Goal: Task Accomplishment & Management: Manage account settings

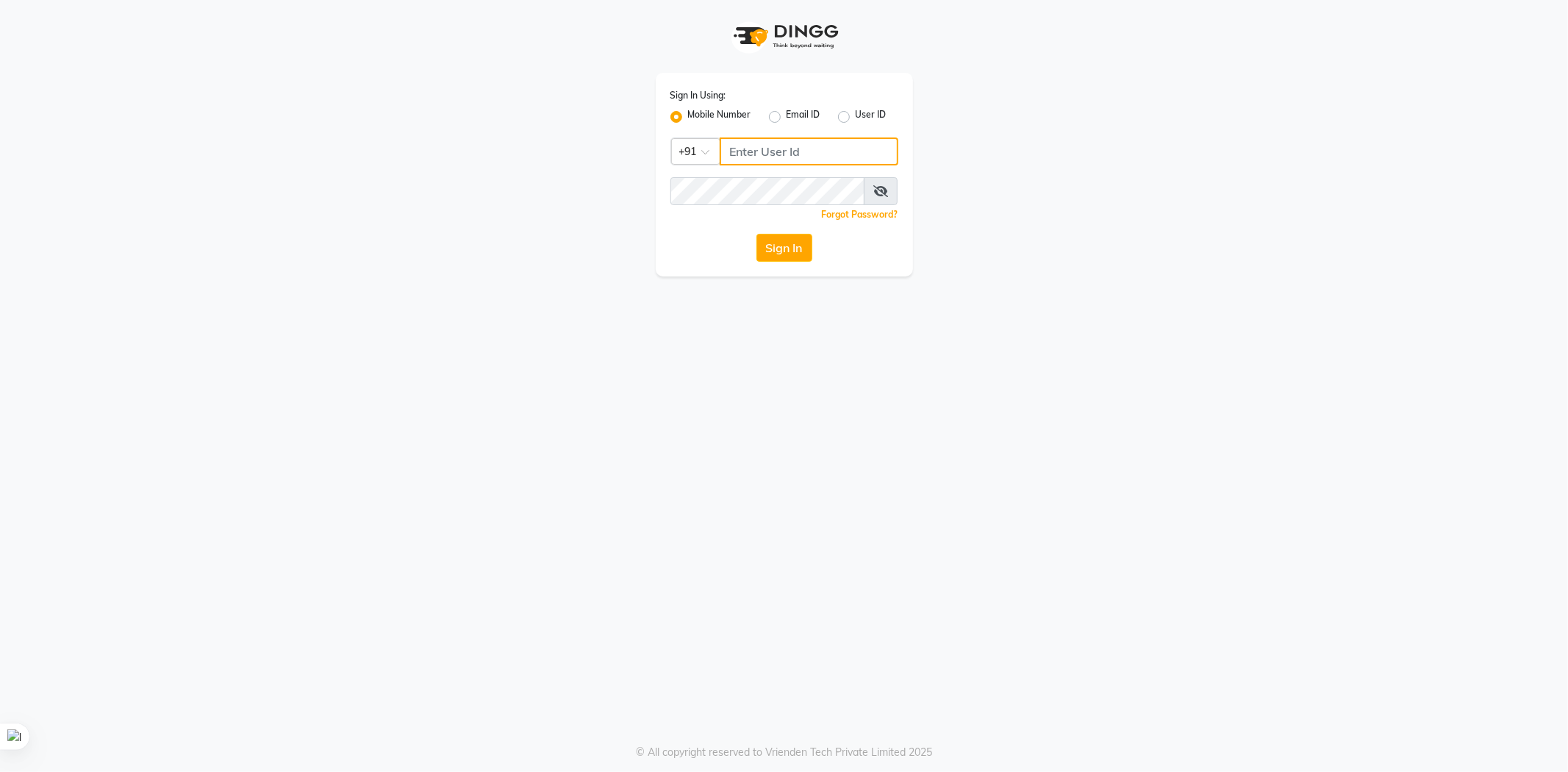
click at [750, 162] on input "Username" at bounding box center [809, 152] width 179 height 28
type input "9878234415"
click at [756, 234] on button "Sign In" at bounding box center [784, 247] width 56 height 28
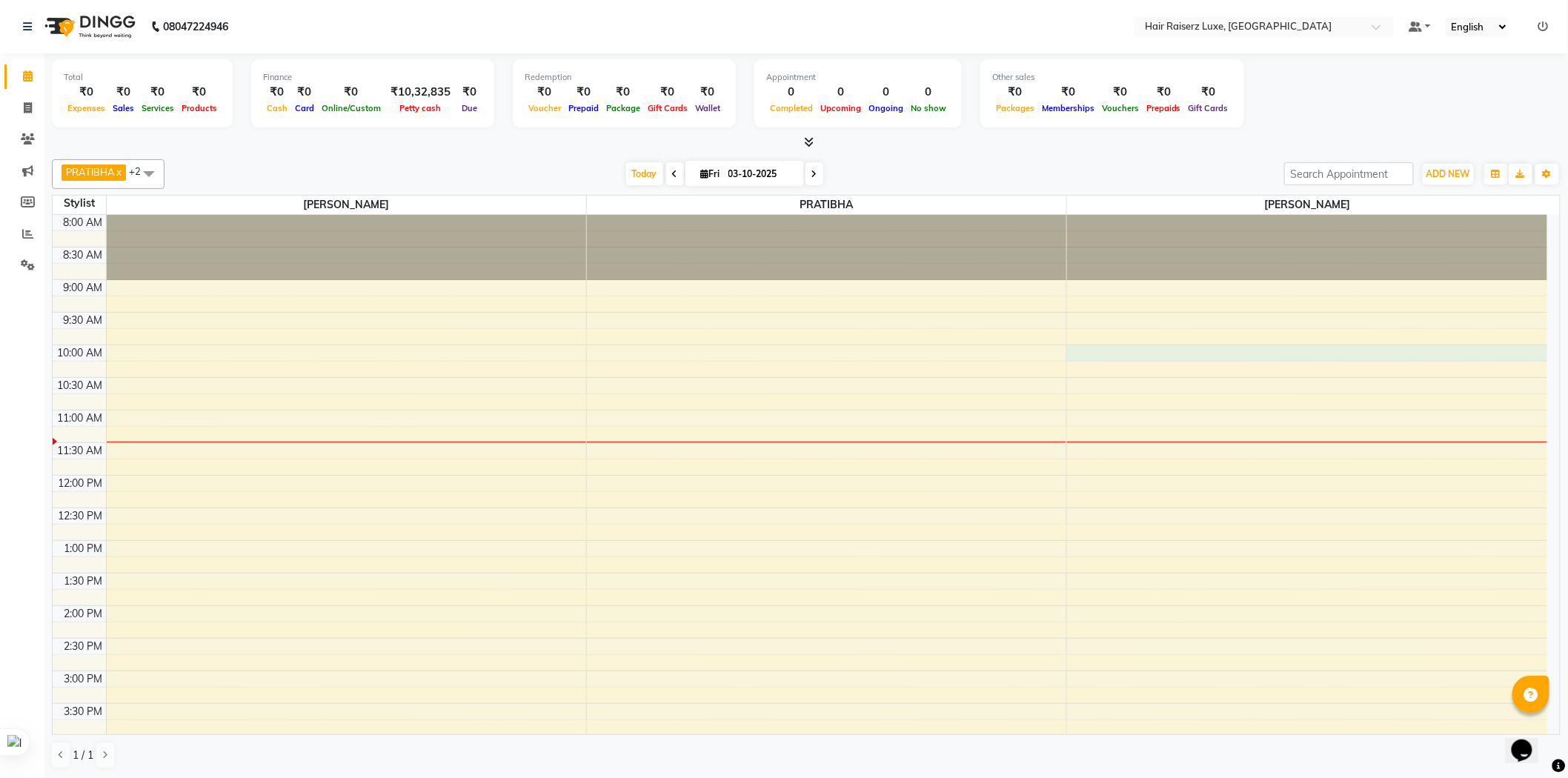
click at [1139, 350] on div "8:00 AM 8:30 AM 9:00 AM 9:30 AM 10:00 AM 10:30 AM 11:00 AM 11:30 AM 12:00 PM 12…" at bounding box center [799, 638] width 1494 height 847
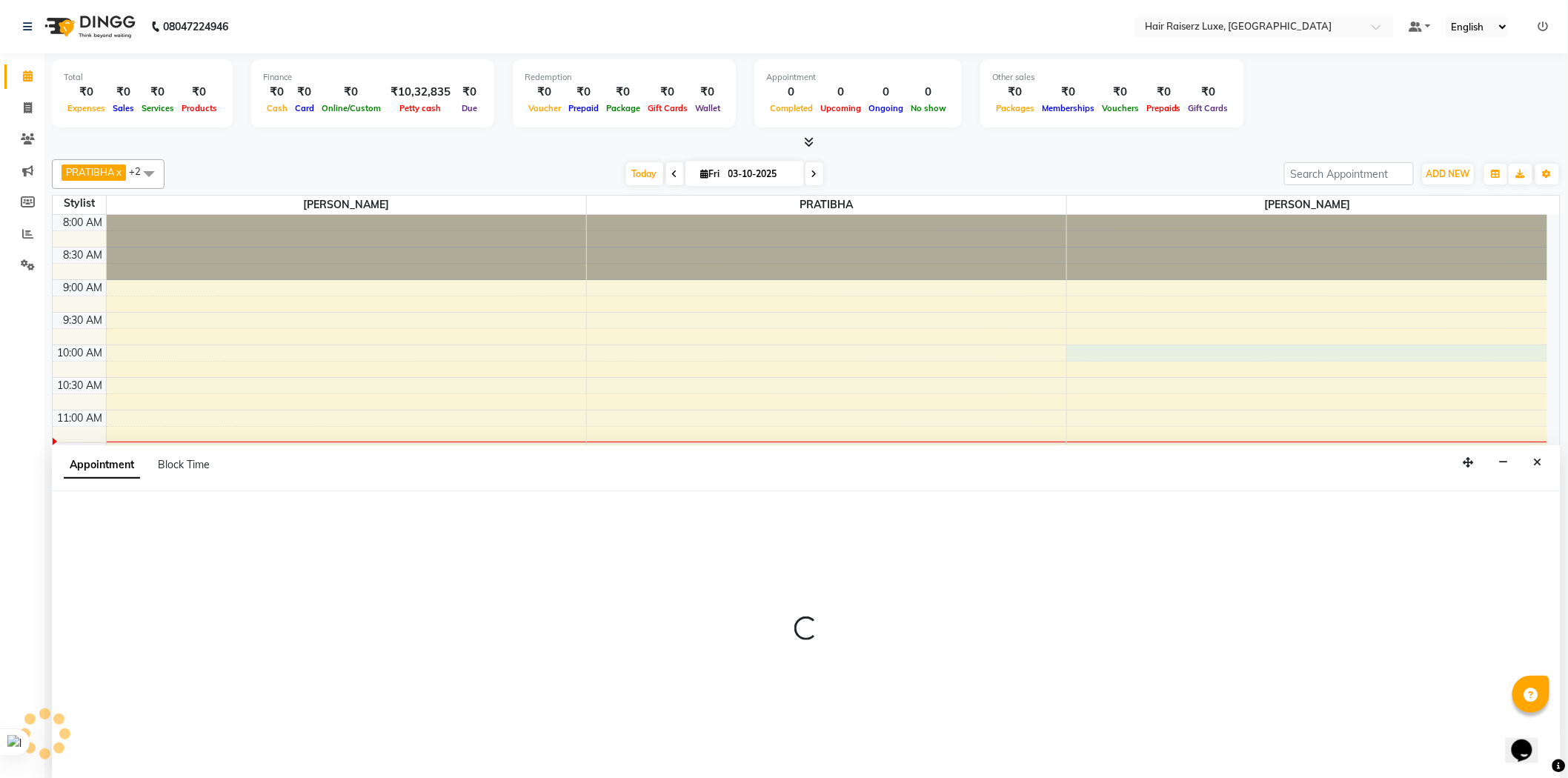
scroll to position [1, 0]
select select "84397"
select select "600"
select select "tentative"
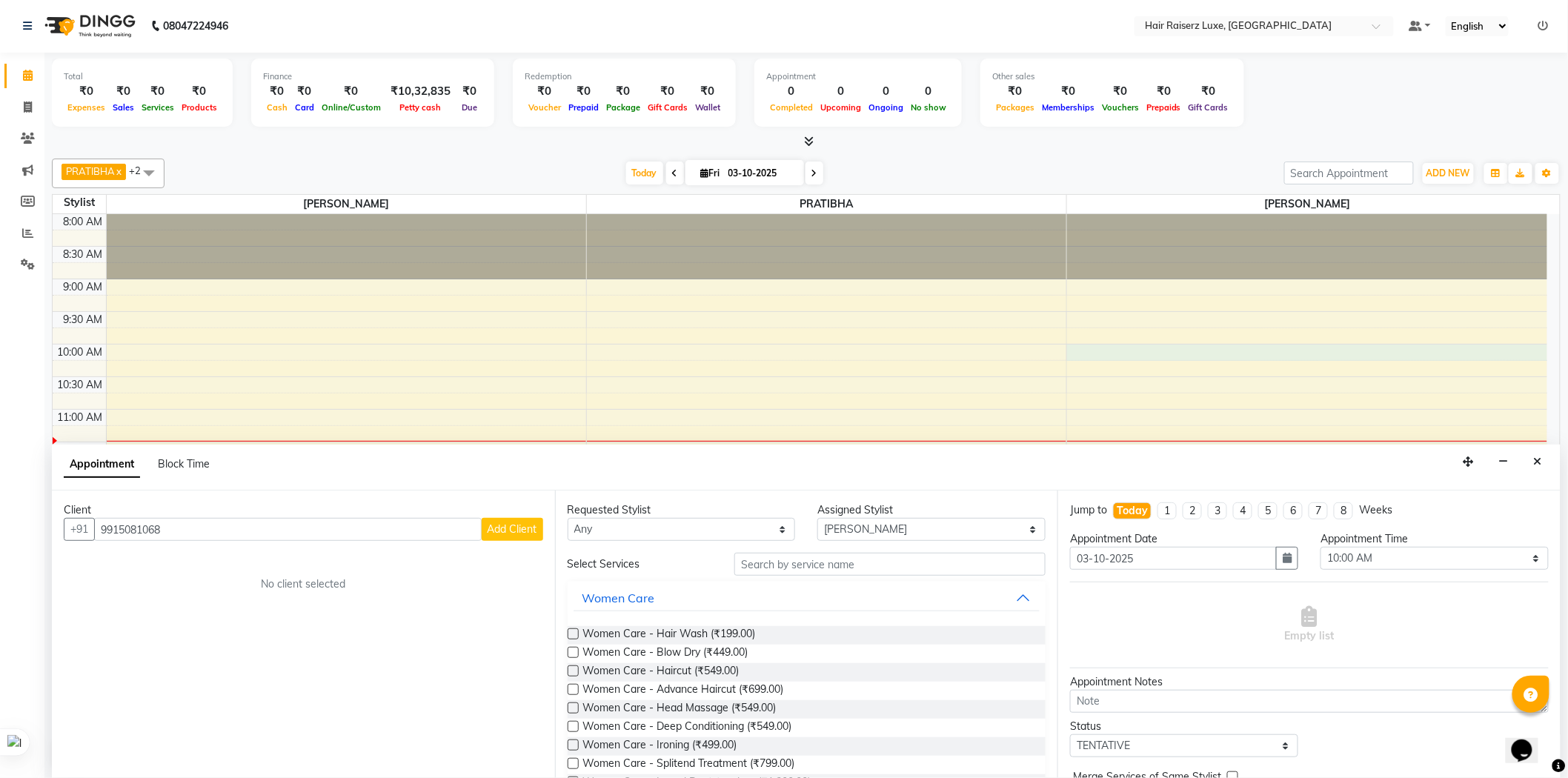
type input "9915081068"
click at [519, 534] on span "Add Client" at bounding box center [511, 529] width 50 height 14
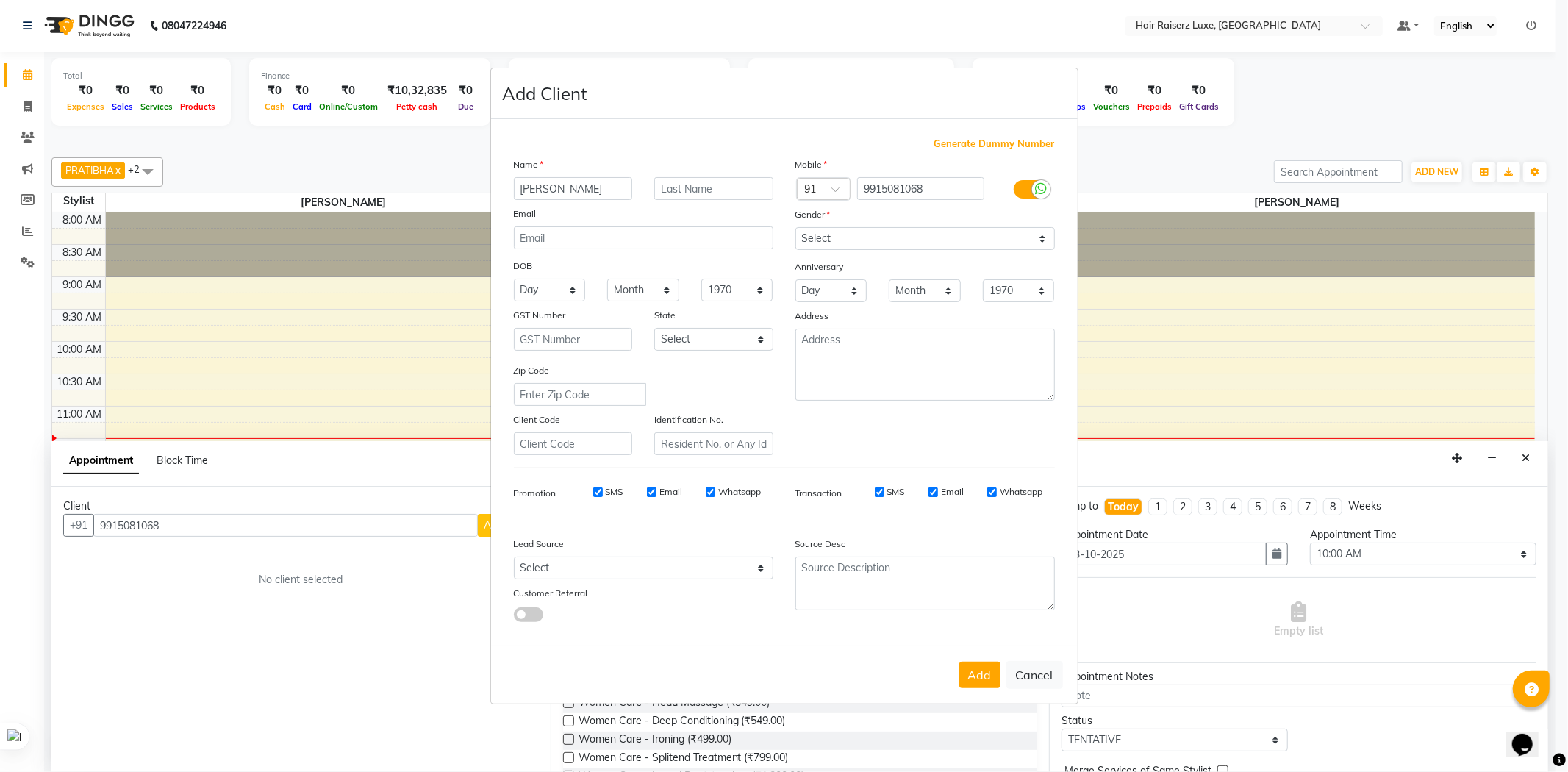
type input "[PERSON_NAME]"
click at [1039, 235] on select "Select [DEMOGRAPHIC_DATA] [DEMOGRAPHIC_DATA] Other Prefer Not To Say" at bounding box center [925, 238] width 260 height 23
select select "[DEMOGRAPHIC_DATA]"
click at [796, 227] on select "Select [DEMOGRAPHIC_DATA] [DEMOGRAPHIC_DATA] Other Prefer Not To Say" at bounding box center [925, 238] width 260 height 23
click at [973, 680] on button "Add" at bounding box center [979, 675] width 41 height 26
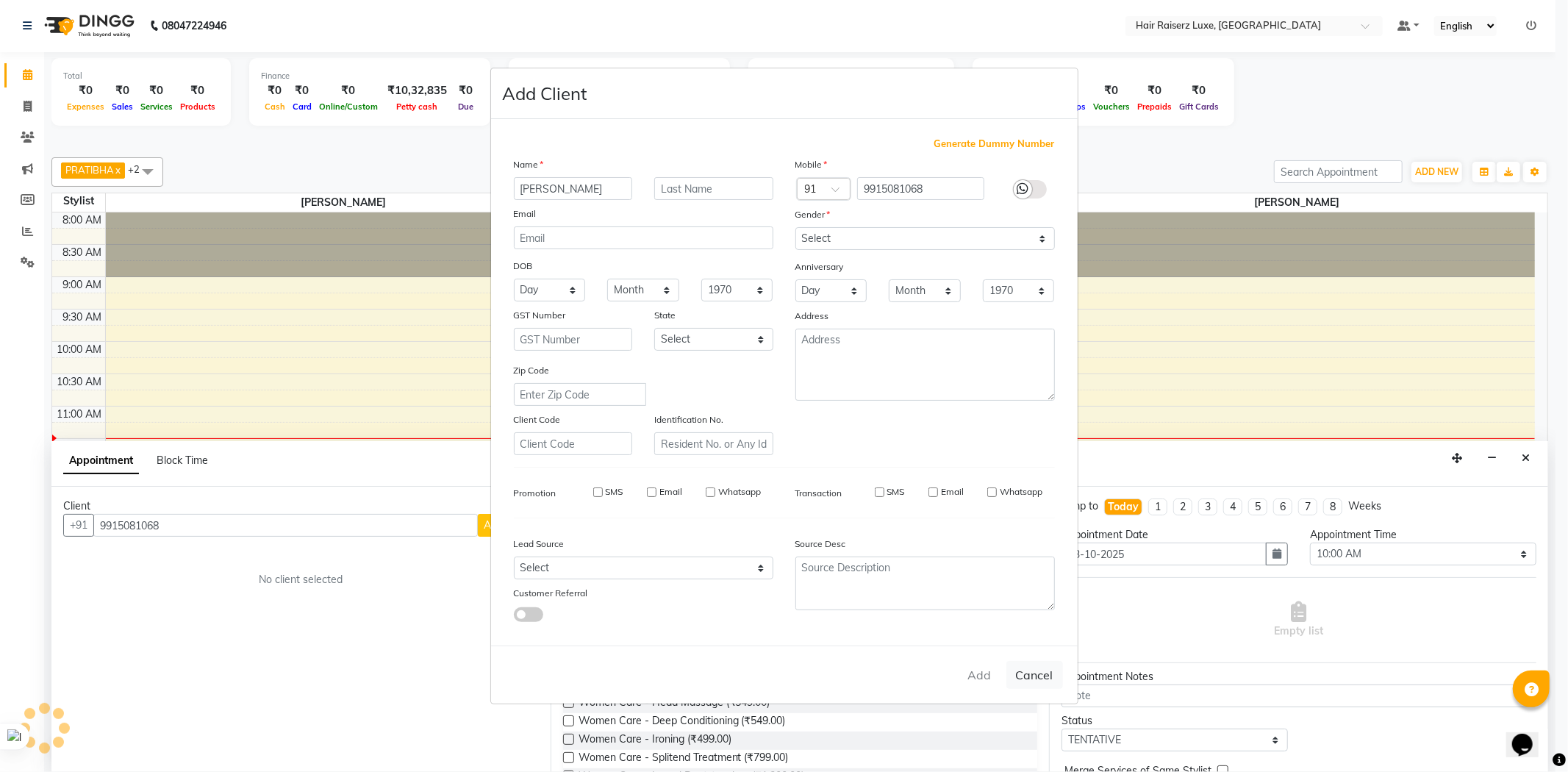
select select
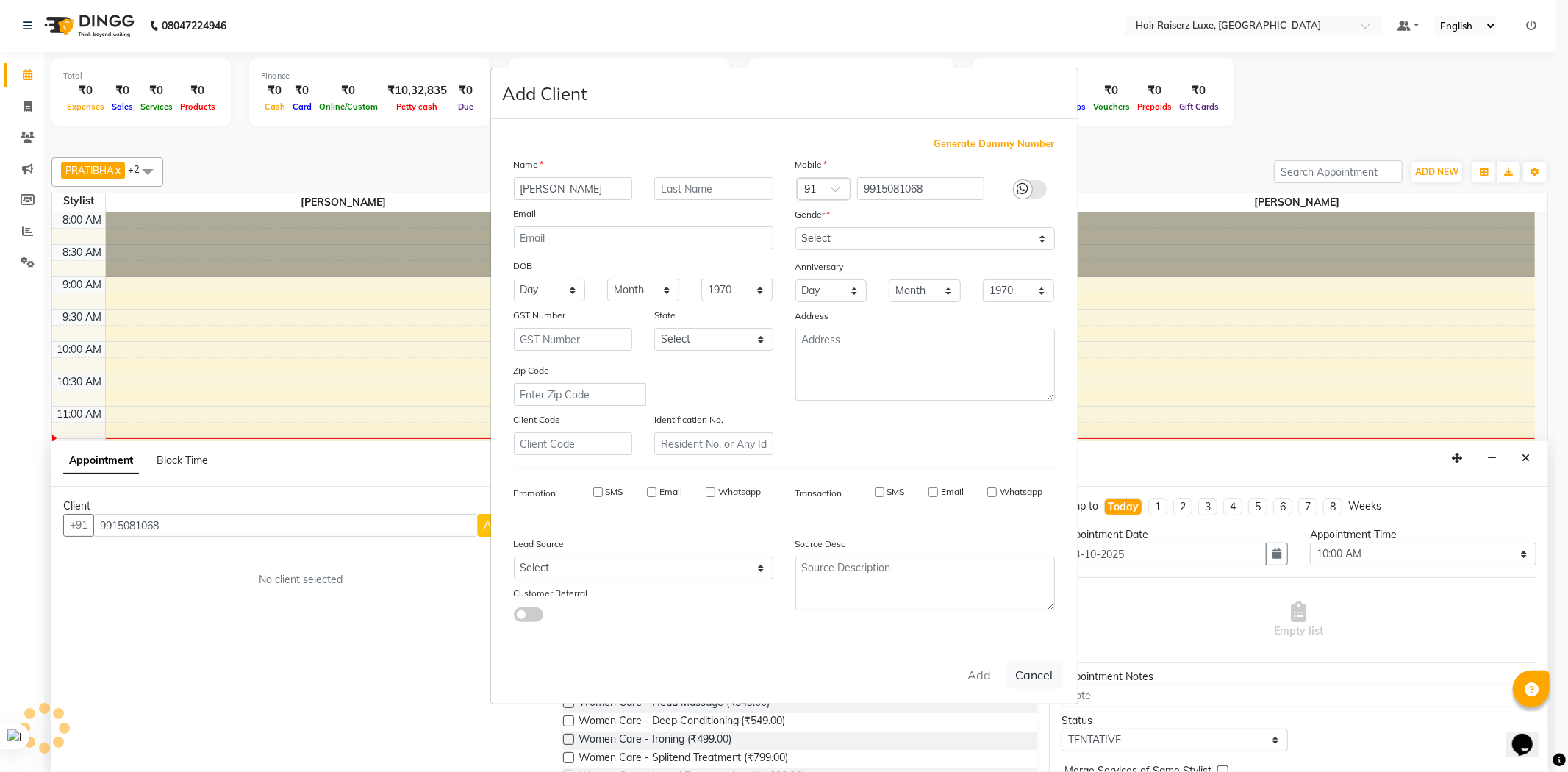
select select
checkbox input "false"
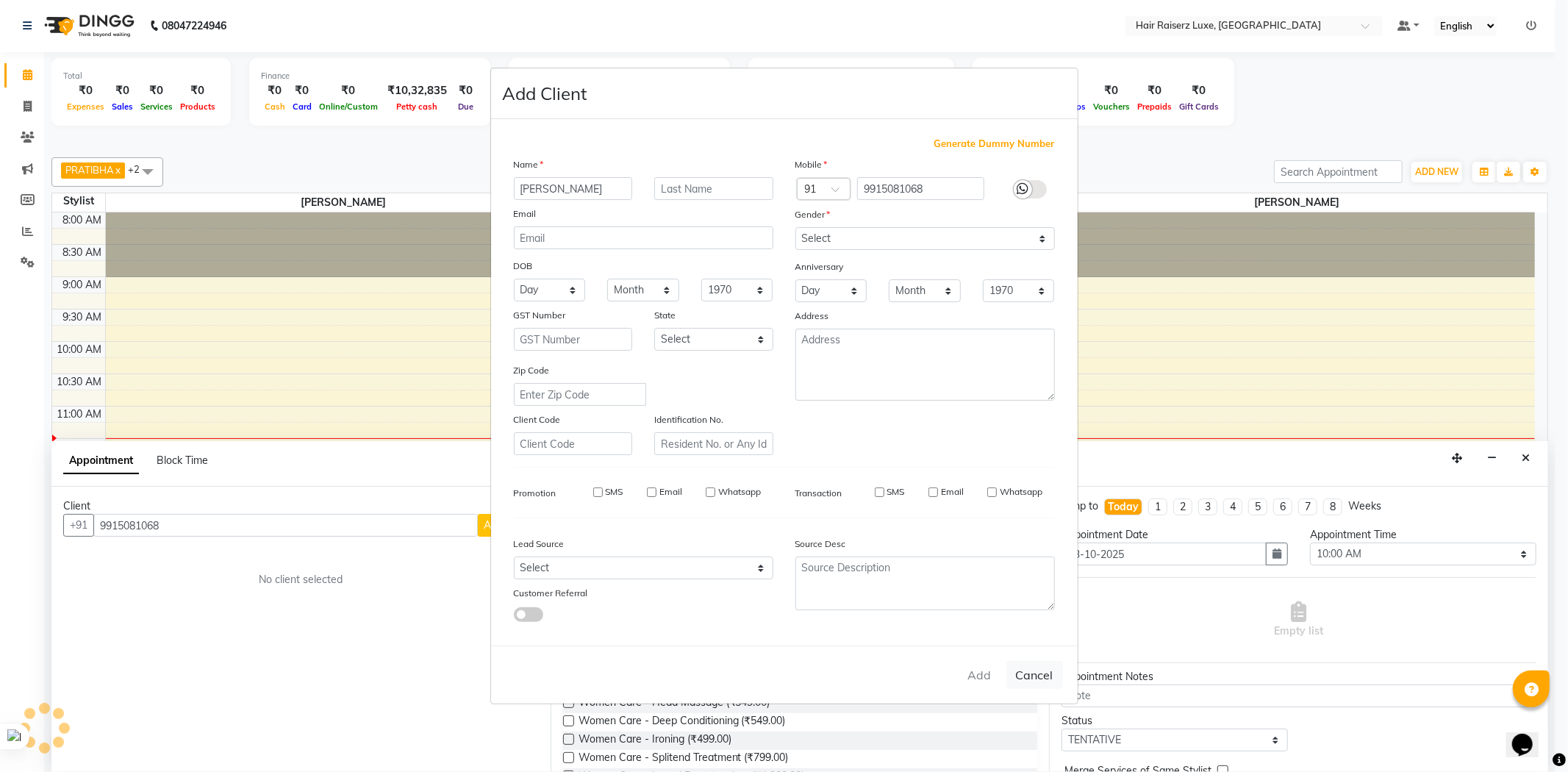
checkbox input "false"
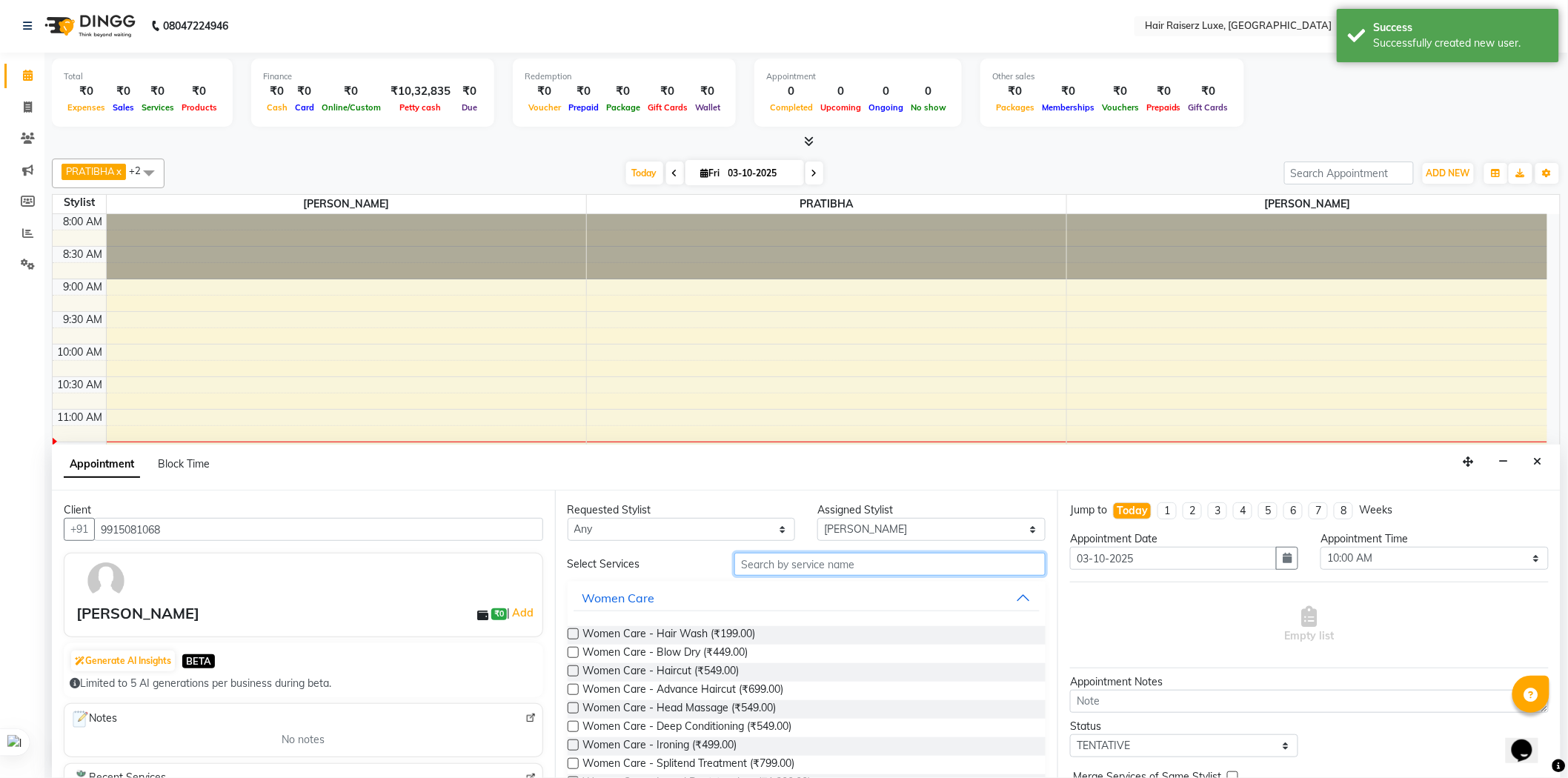
click at [797, 561] on input "text" at bounding box center [889, 564] width 311 height 23
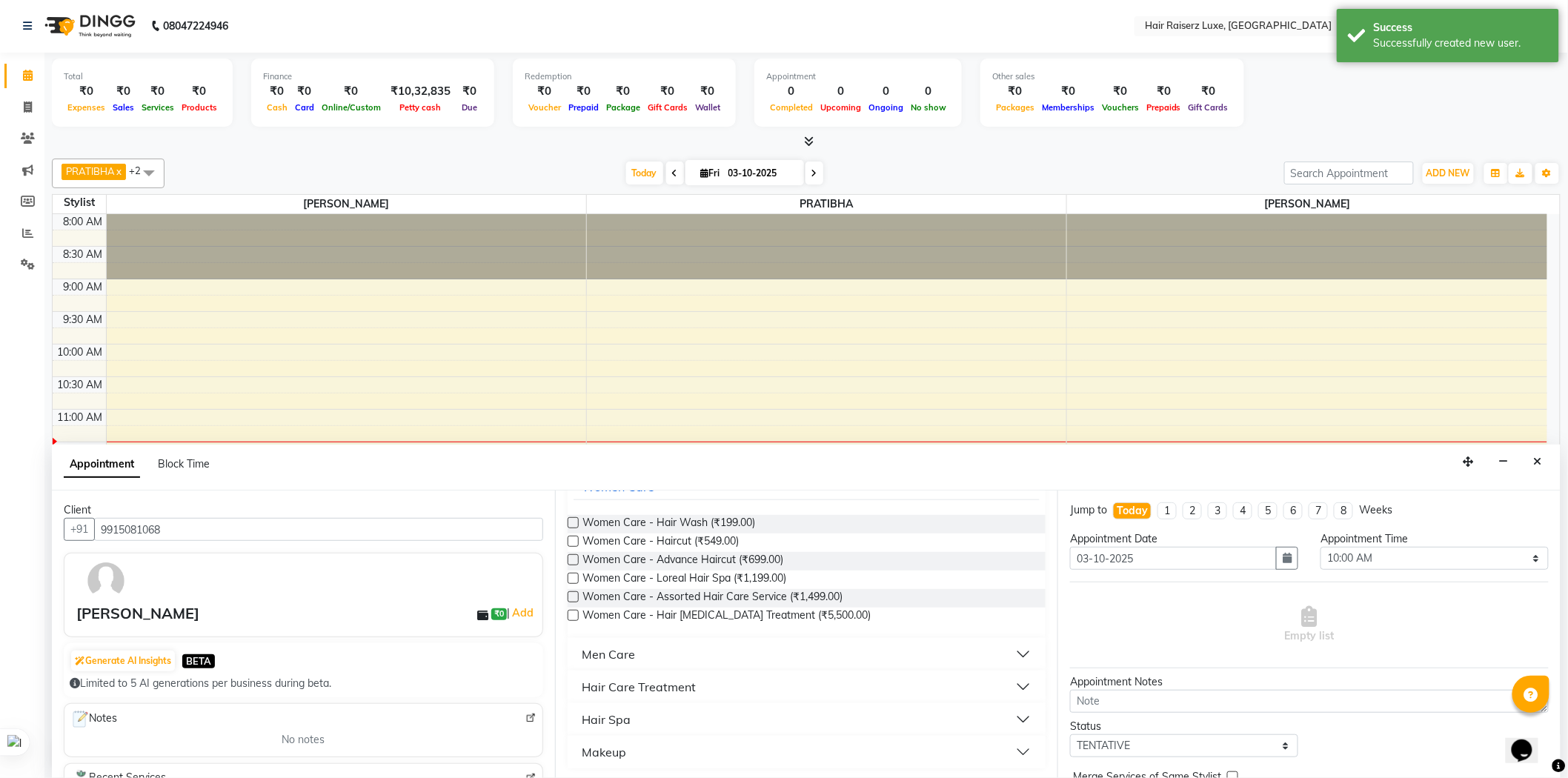
scroll to position [113, 0]
type input "hai"
click at [603, 654] on div "Men Care" at bounding box center [609, 653] width 53 height 18
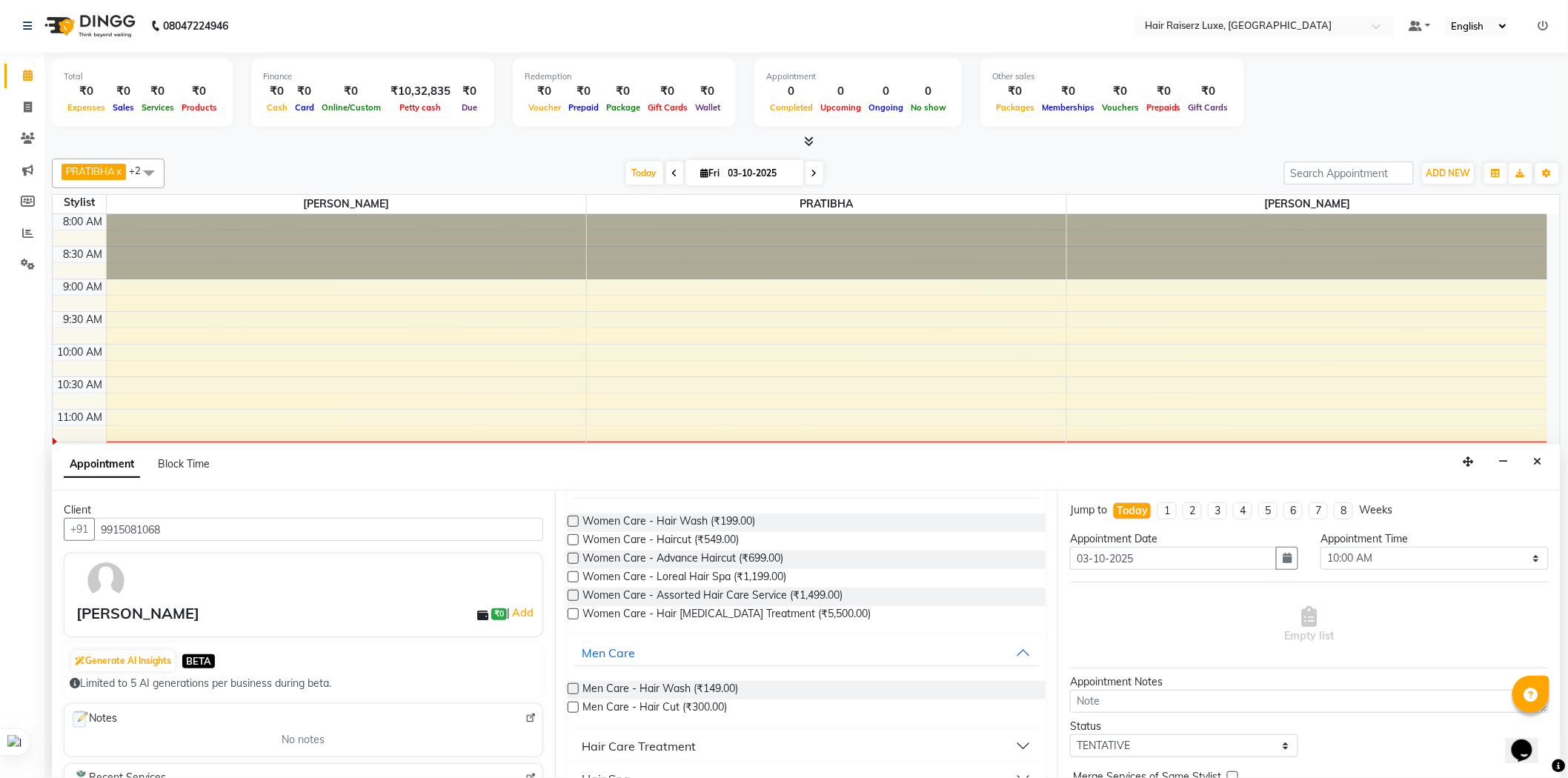
click at [574, 708] on label at bounding box center [573, 707] width 11 height 11
click at [574, 708] on input "checkbox" at bounding box center [573, 709] width 10 height 10
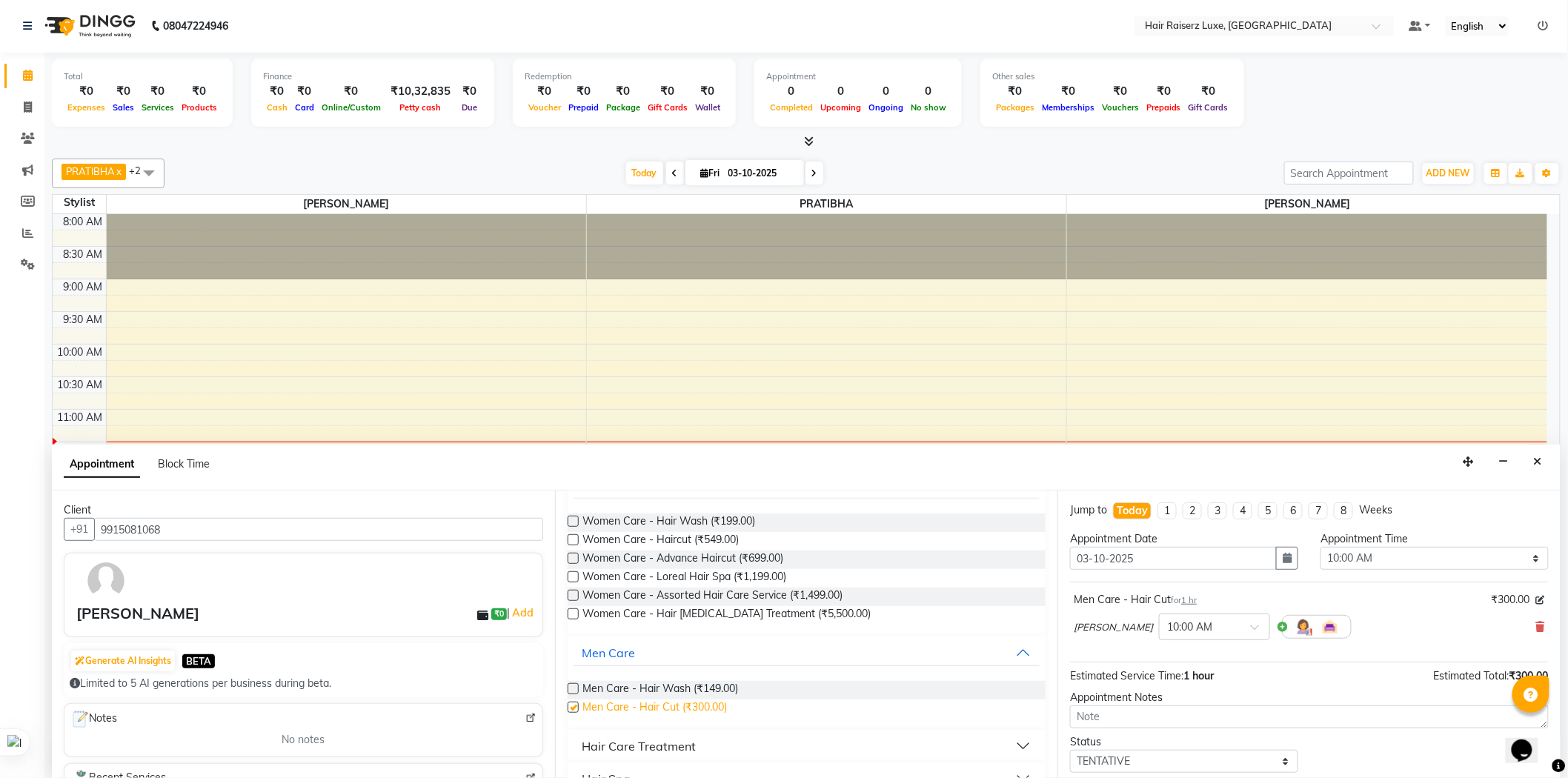
checkbox input "false"
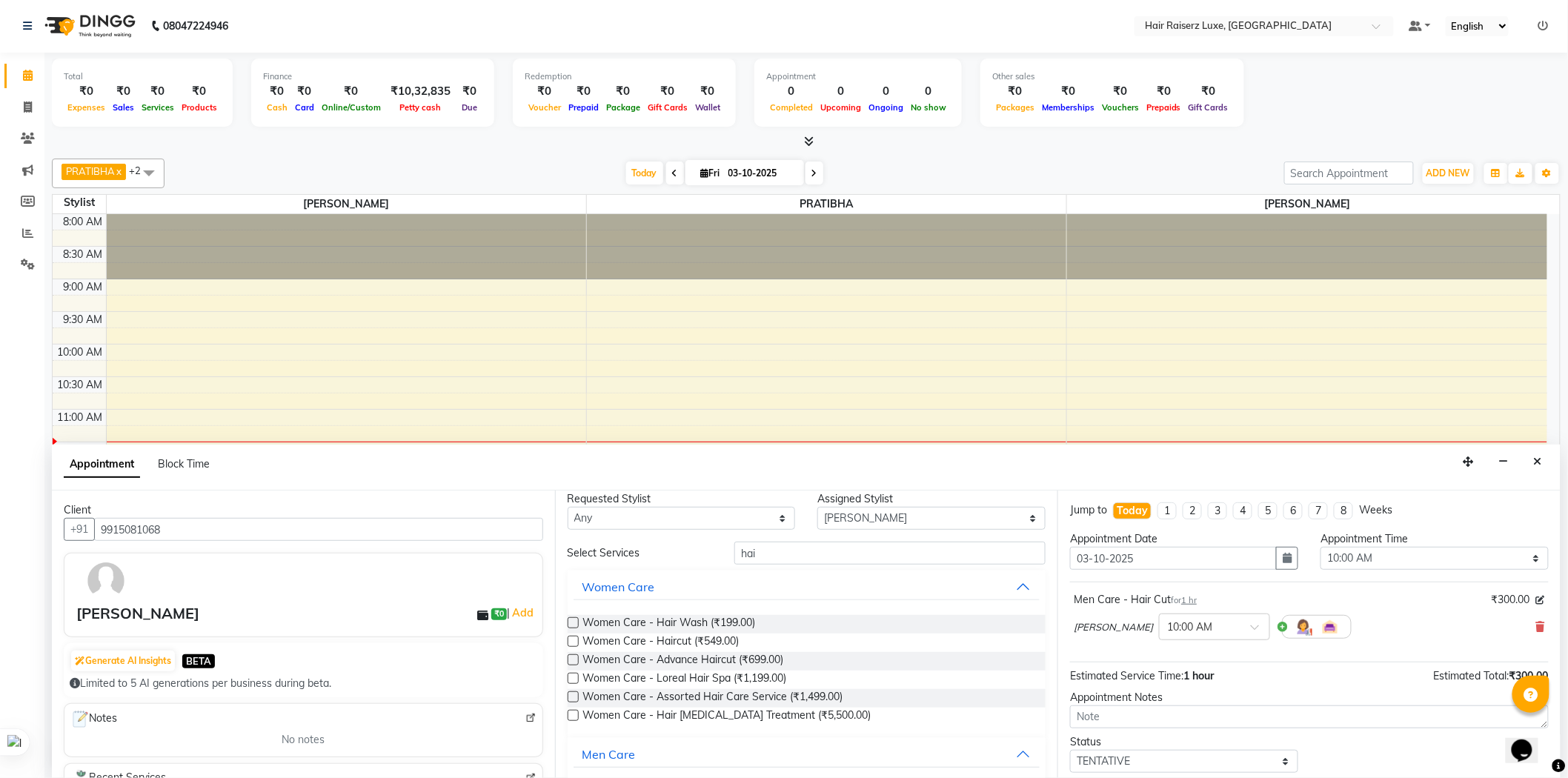
scroll to position [0, 0]
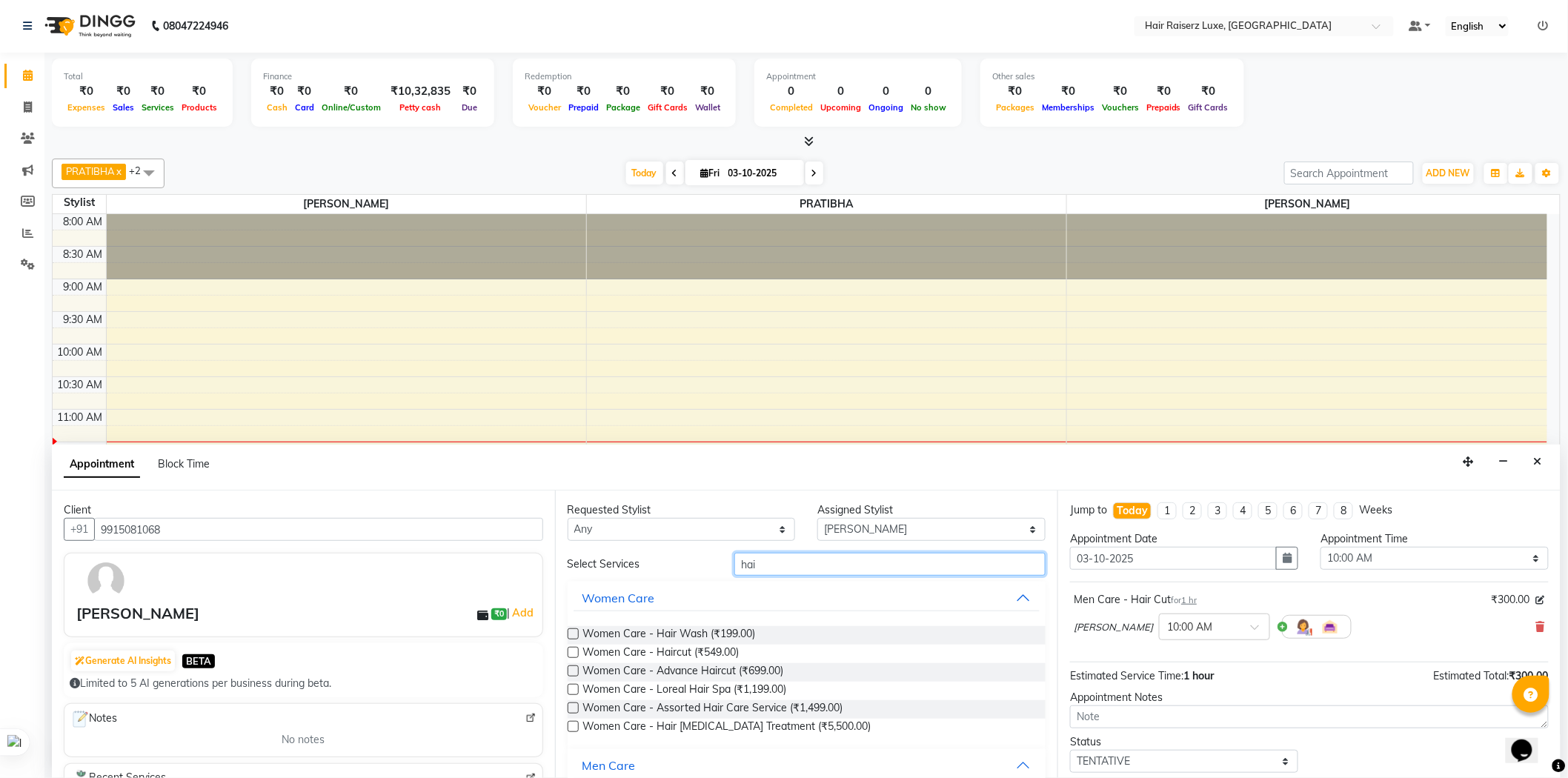
click at [771, 568] on input "hai" at bounding box center [889, 564] width 311 height 23
type input "h"
type input "bear"
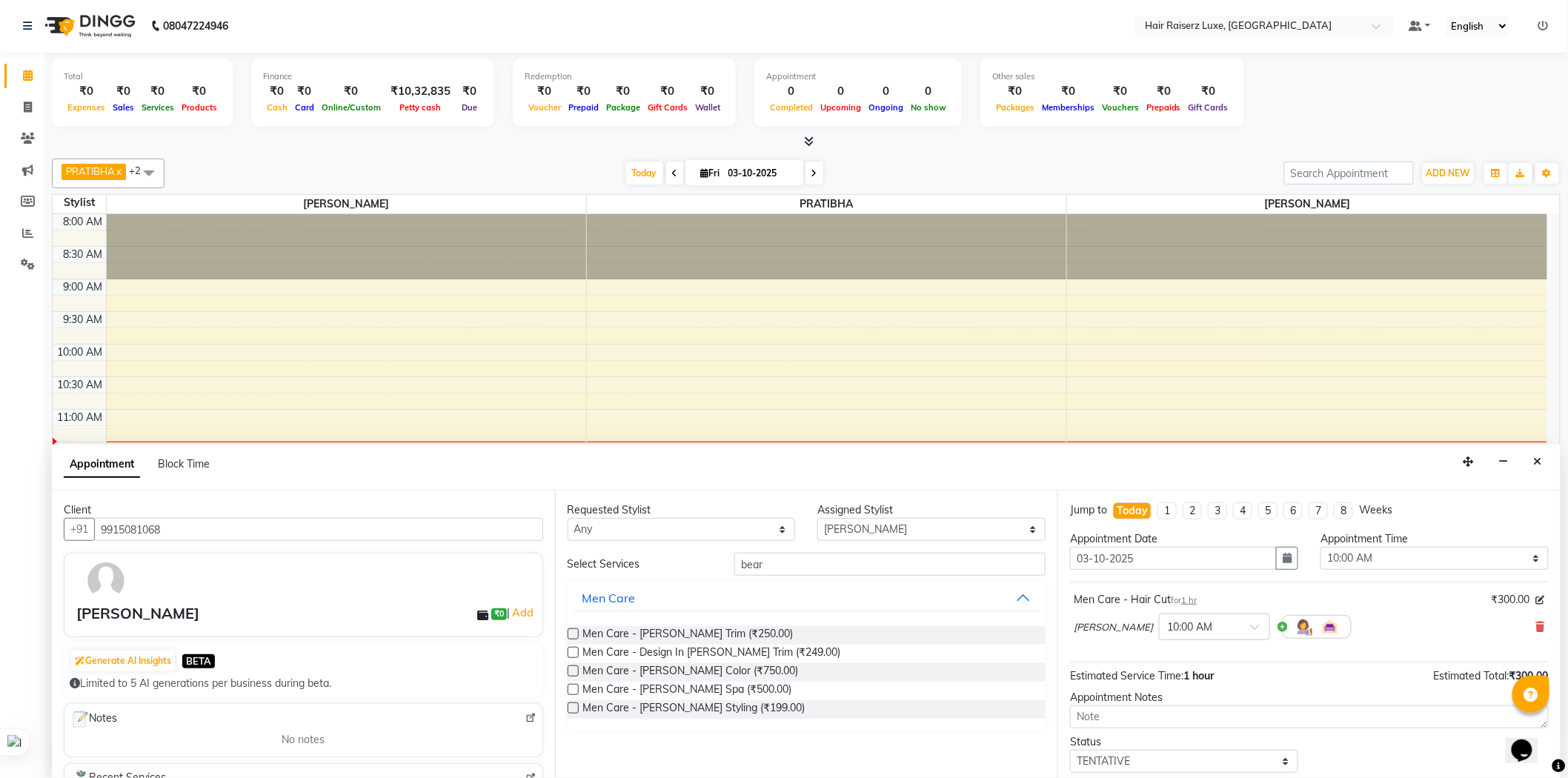
click at [571, 633] on label at bounding box center [573, 633] width 11 height 11
click at [571, 633] on input "checkbox" at bounding box center [573, 636] width 10 height 10
checkbox input "false"
click at [1203, 690] on div at bounding box center [1214, 693] width 110 height 16
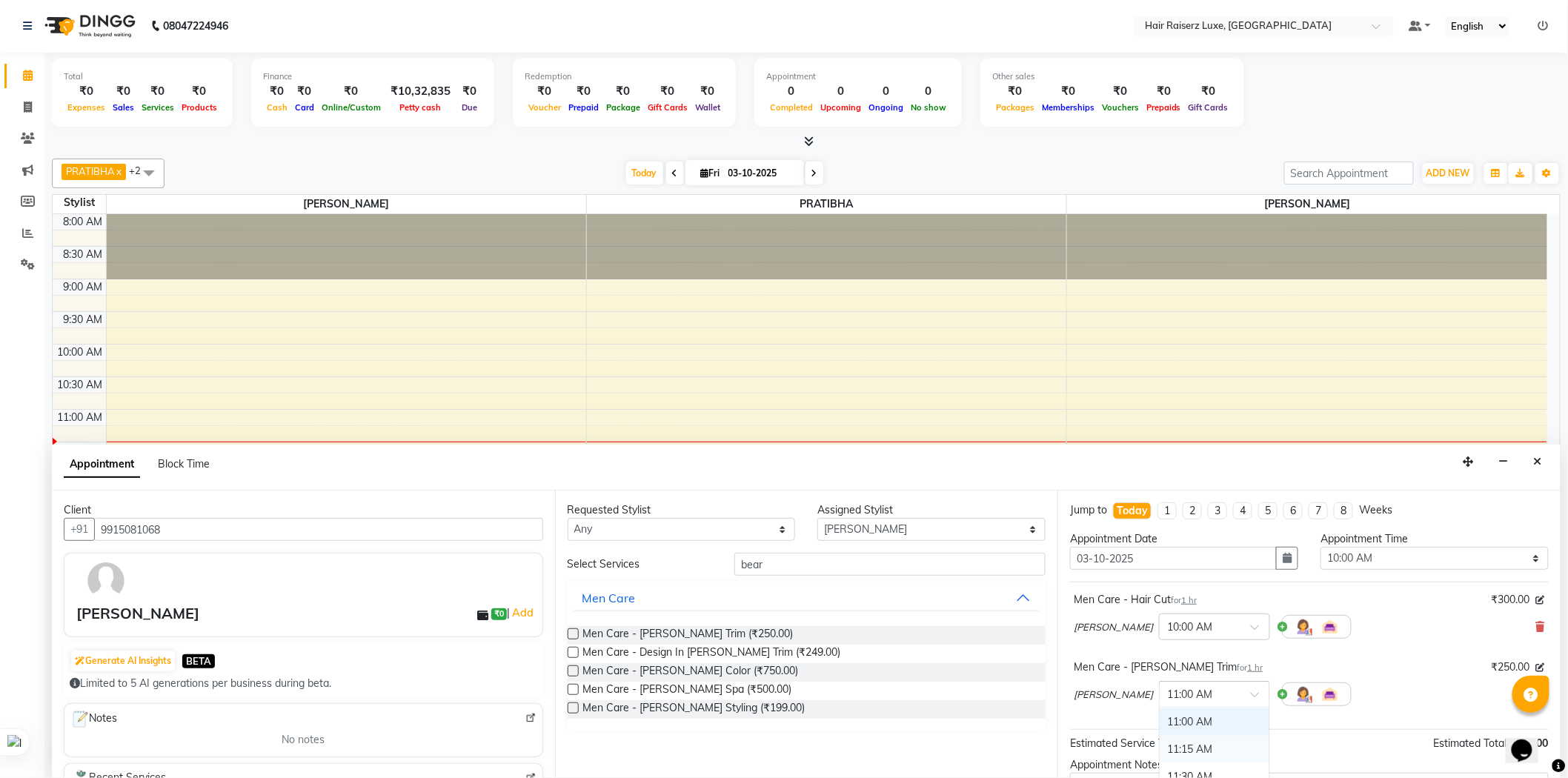
scroll to position [136, 0]
click at [1160, 749] on div "10:30 AM" at bounding box center [1214, 750] width 110 height 27
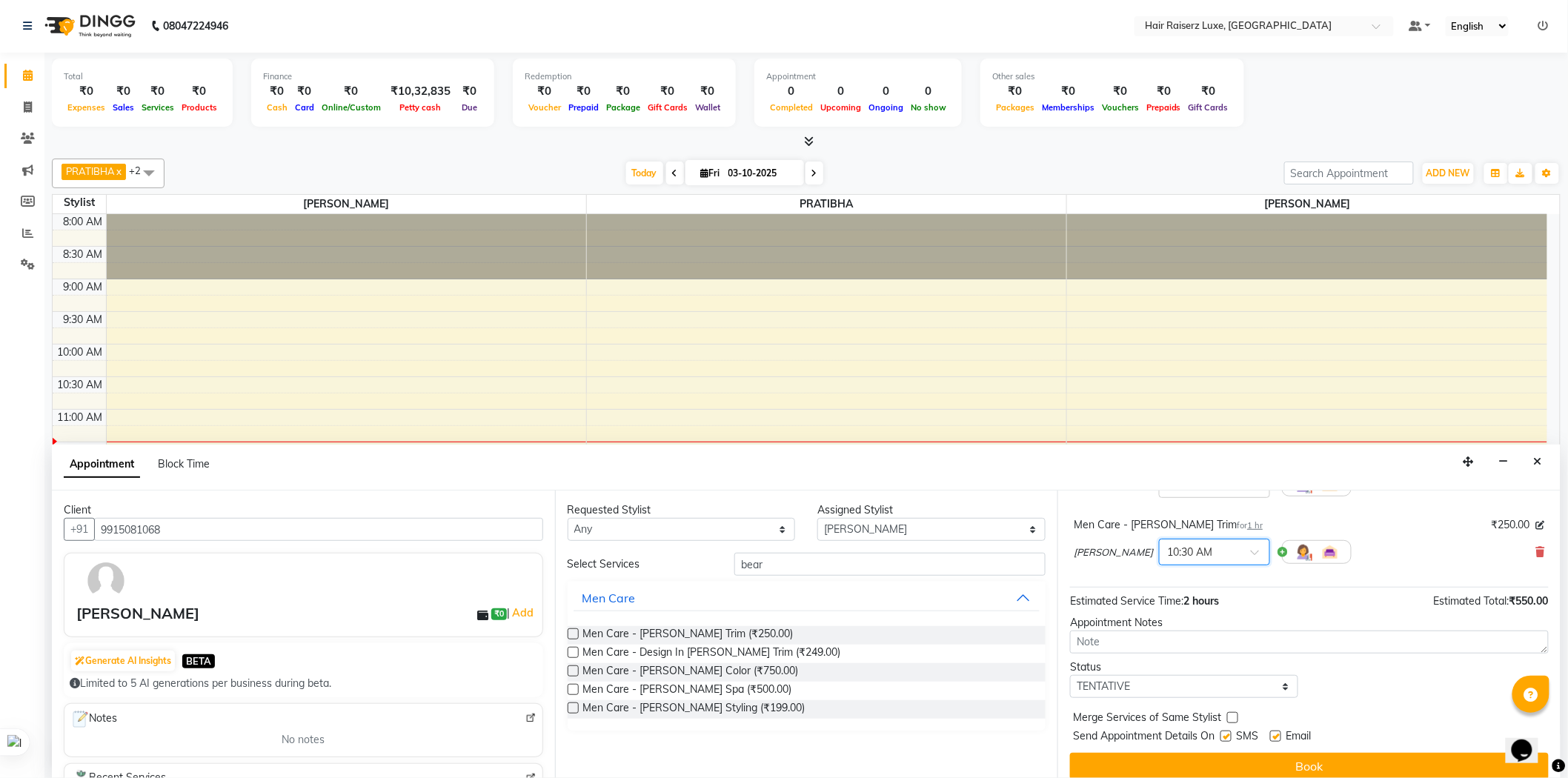
scroll to position [156, 0]
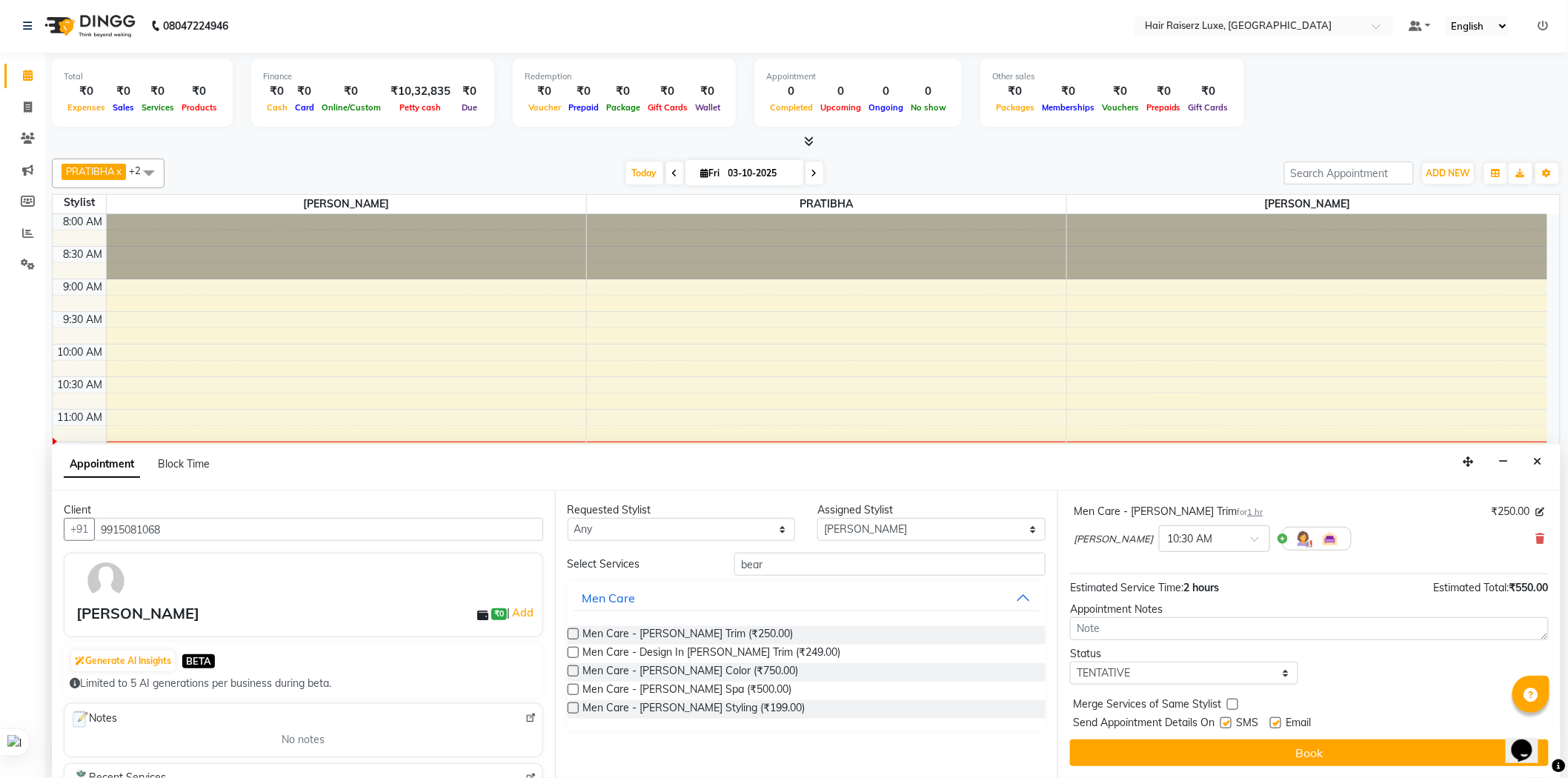
click at [1224, 722] on label at bounding box center [1225, 723] width 11 height 11
click at [1224, 722] on input "checkbox" at bounding box center [1225, 725] width 10 height 10
checkbox input "false"
click at [1275, 724] on label at bounding box center [1274, 723] width 11 height 11
click at [1275, 724] on input "checkbox" at bounding box center [1274, 725] width 10 height 10
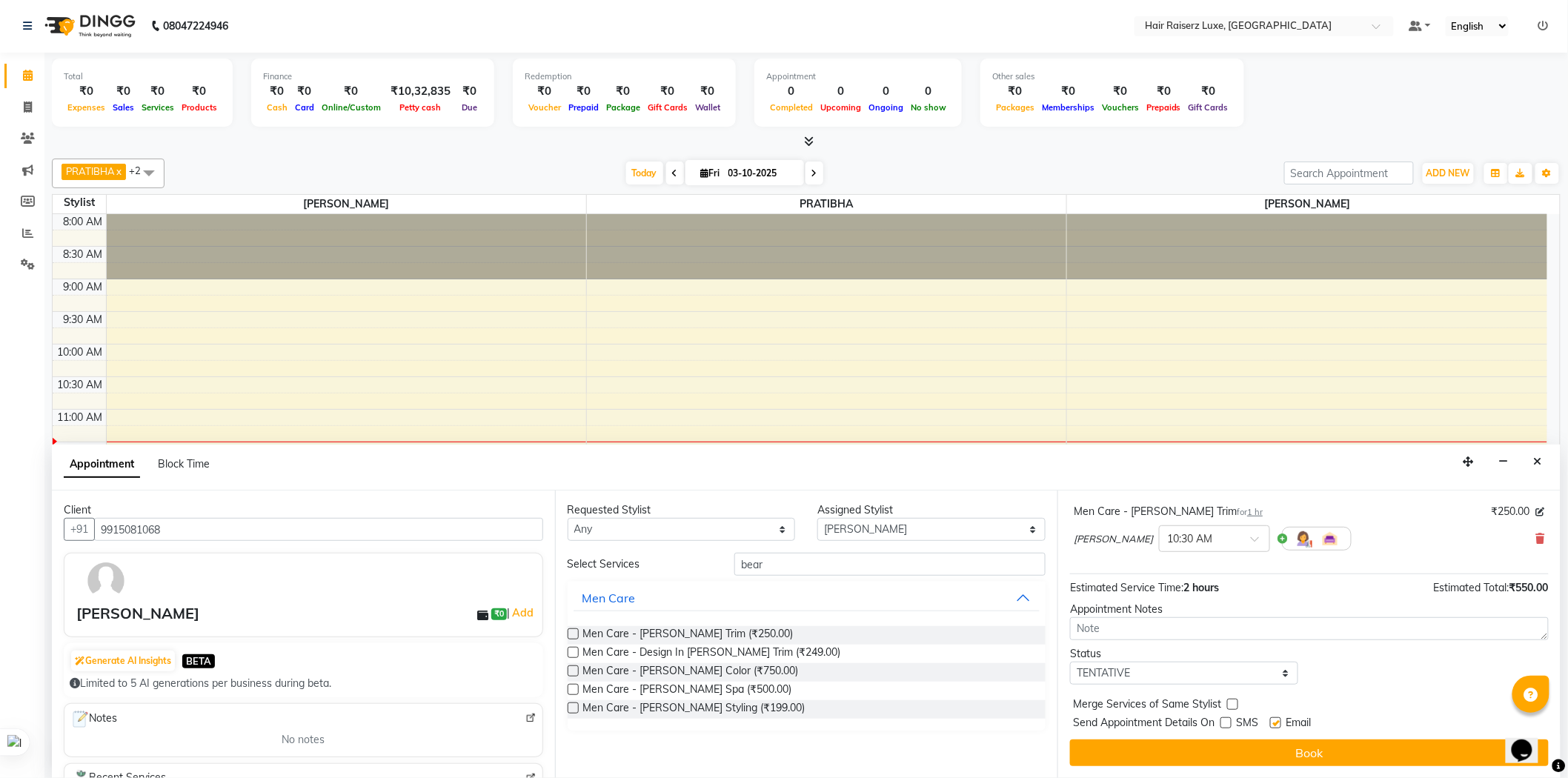
checkbox input "false"
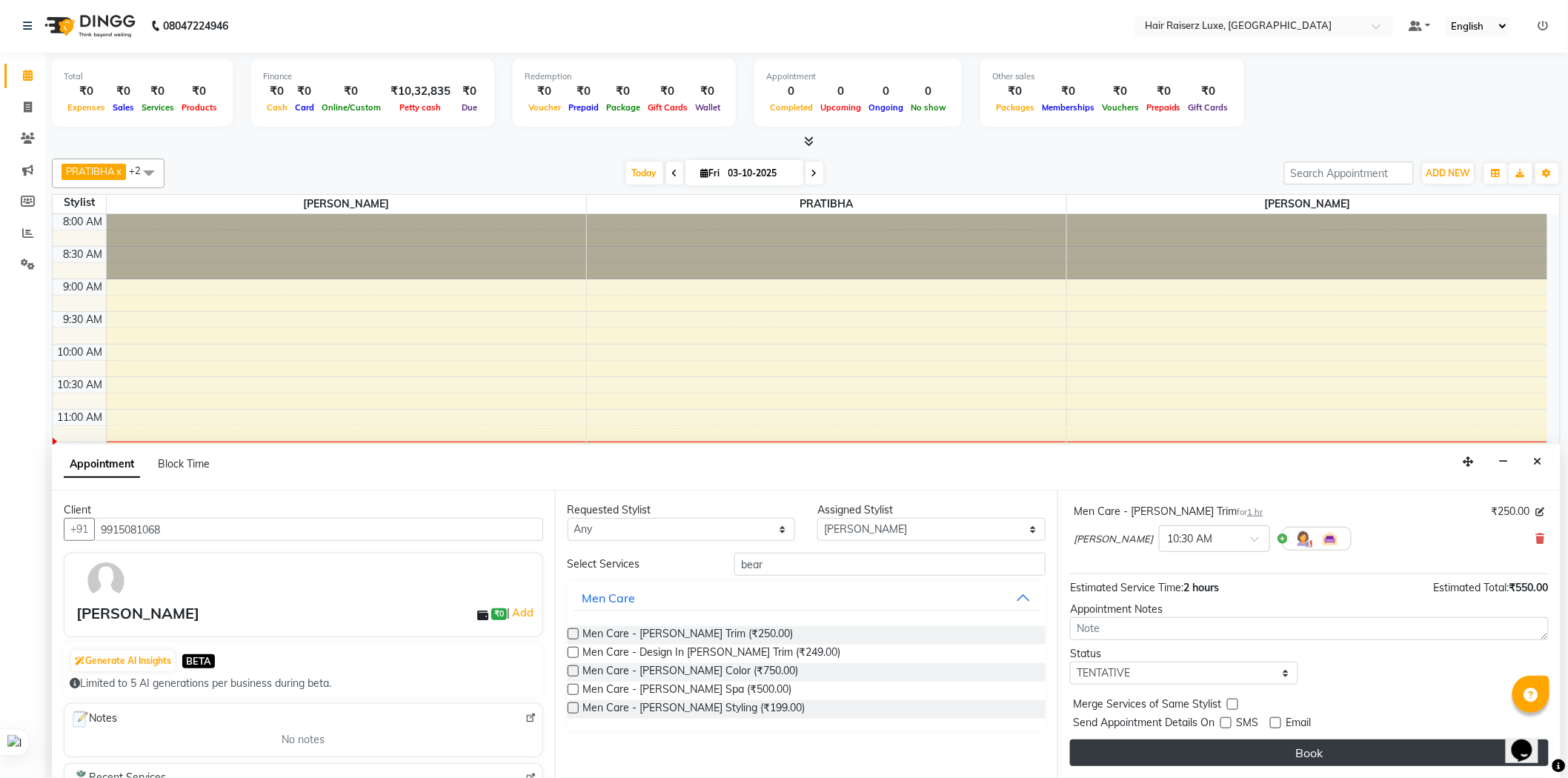
click at [1282, 749] on button "Book" at bounding box center [1308, 753] width 478 height 26
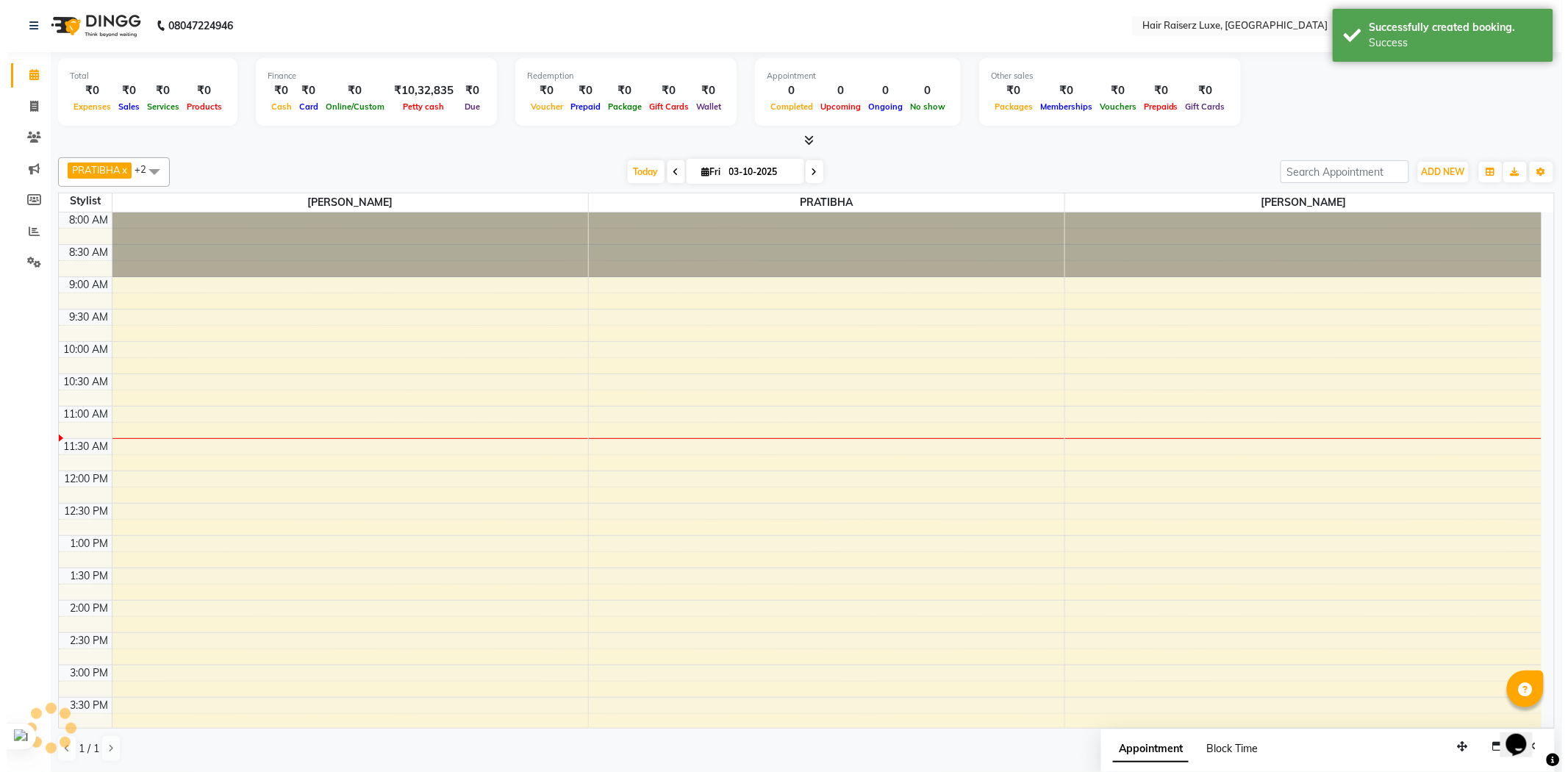
scroll to position [0, 0]
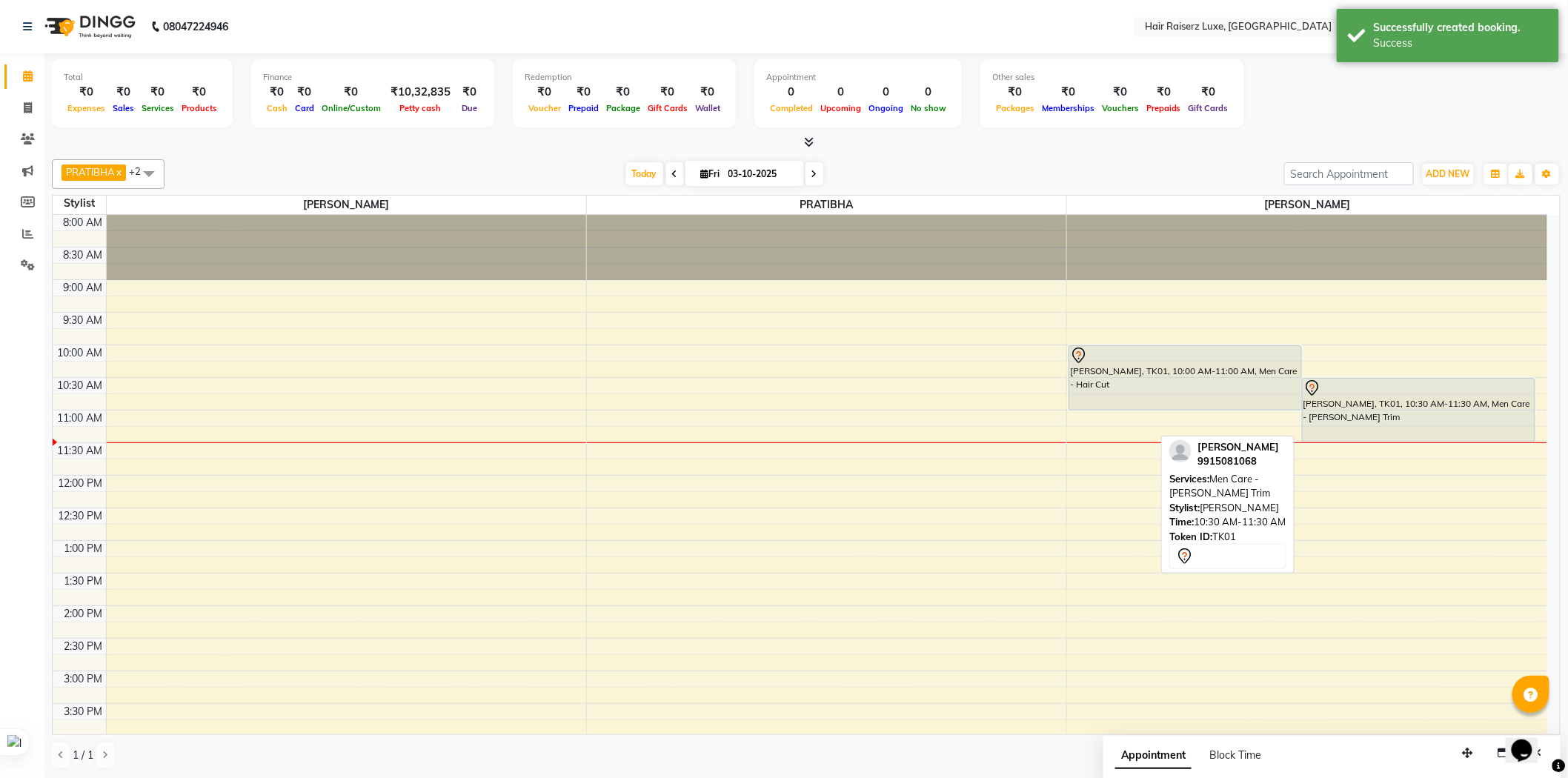
click at [1504, 397] on div "[PERSON_NAME], TK01, 10:30 AM-11:30 AM, Men Care - [PERSON_NAME] Trim" at bounding box center [1418, 410] width 232 height 64
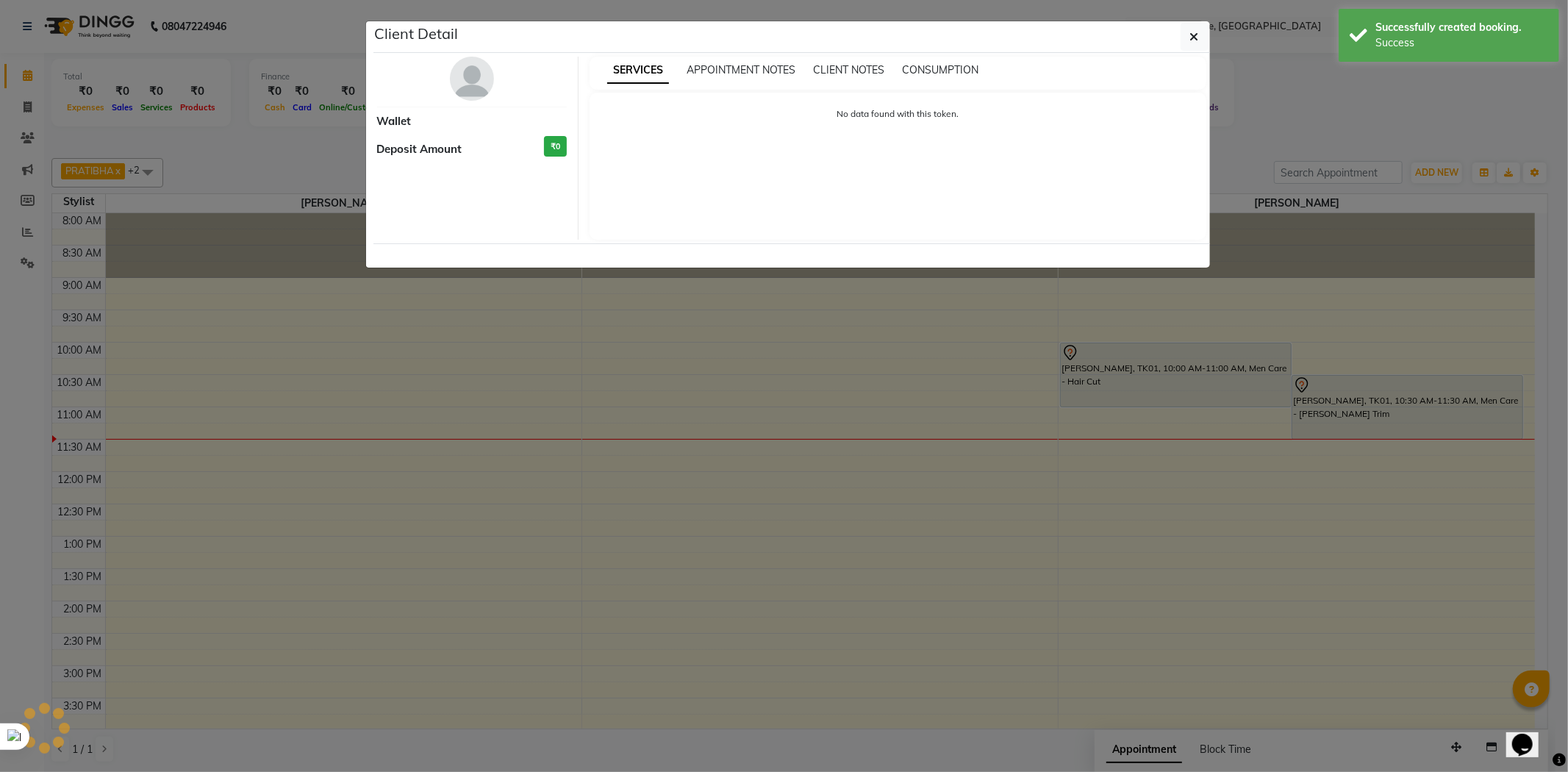
select select "7"
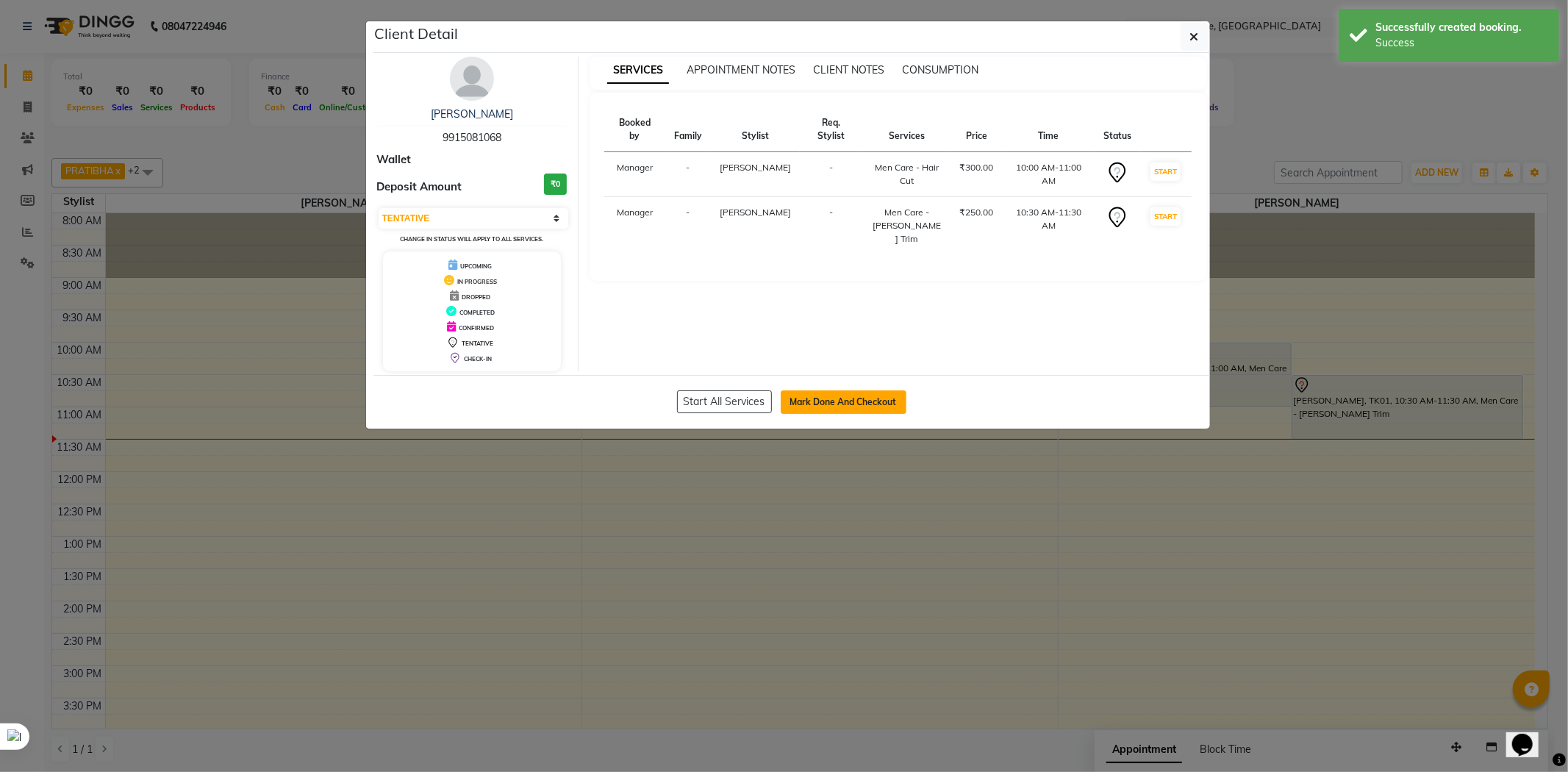
click at [837, 400] on button "Mark Done And Checkout" at bounding box center [843, 402] width 125 height 23
select select "service"
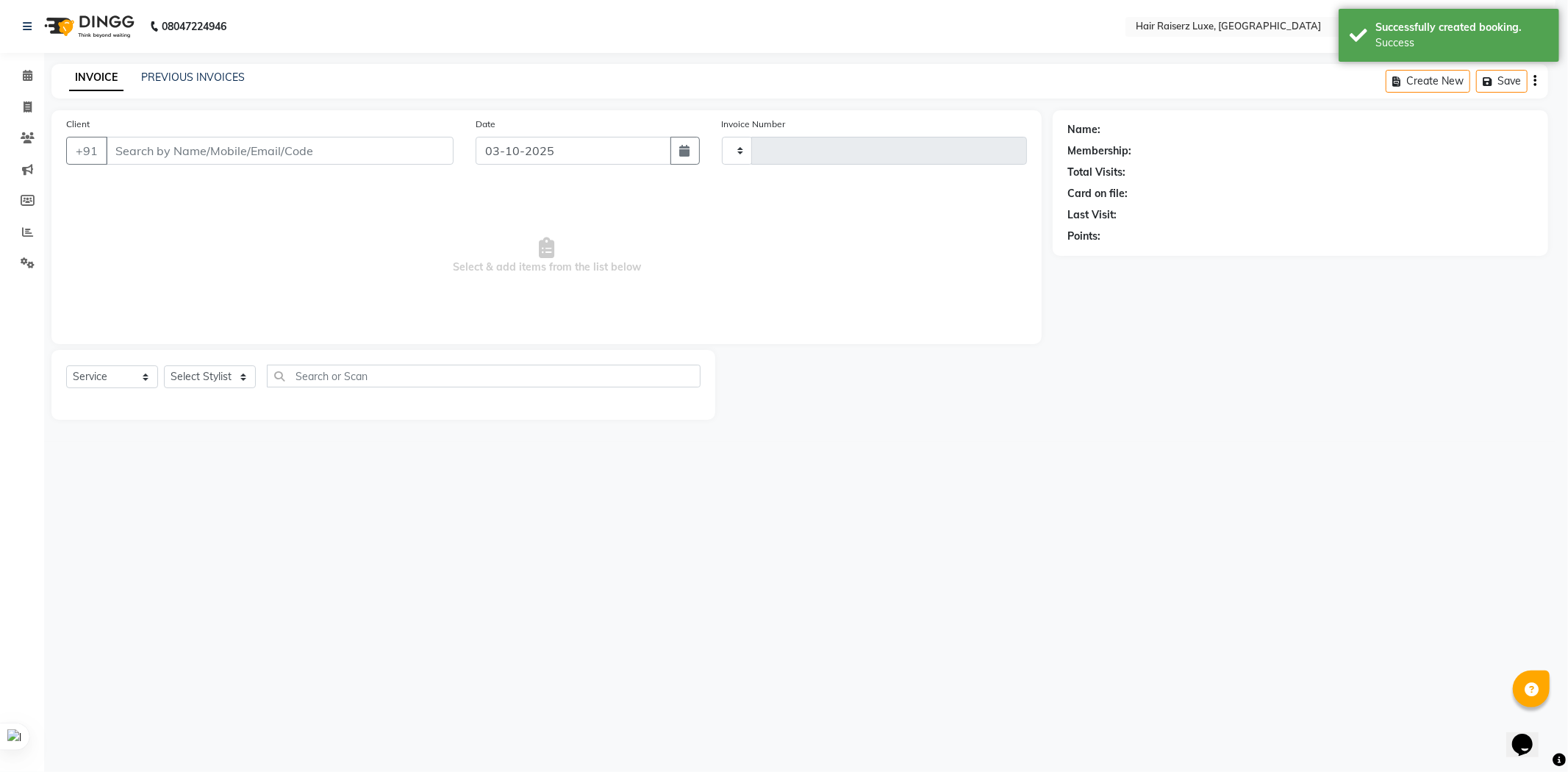
type input "1319"
select select "7418"
type input "9915081068"
select select "84397"
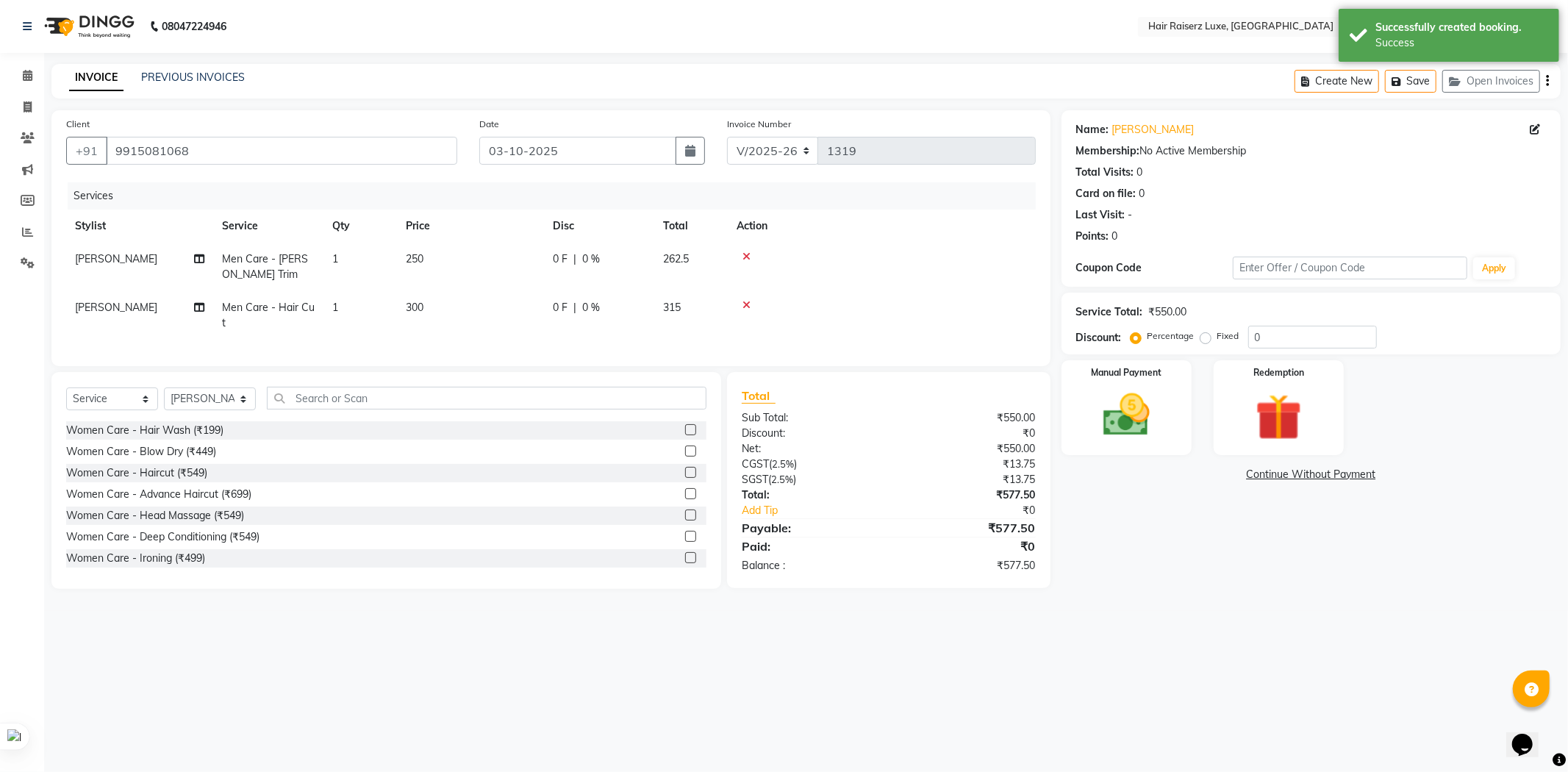
click at [1218, 337] on label "Fixed" at bounding box center [1228, 336] width 22 height 14
click at [1206, 337] on input "Fixed" at bounding box center [1208, 336] width 11 height 11
radio input "true"
click at [1257, 334] on input "0" at bounding box center [1312, 338] width 128 height 23
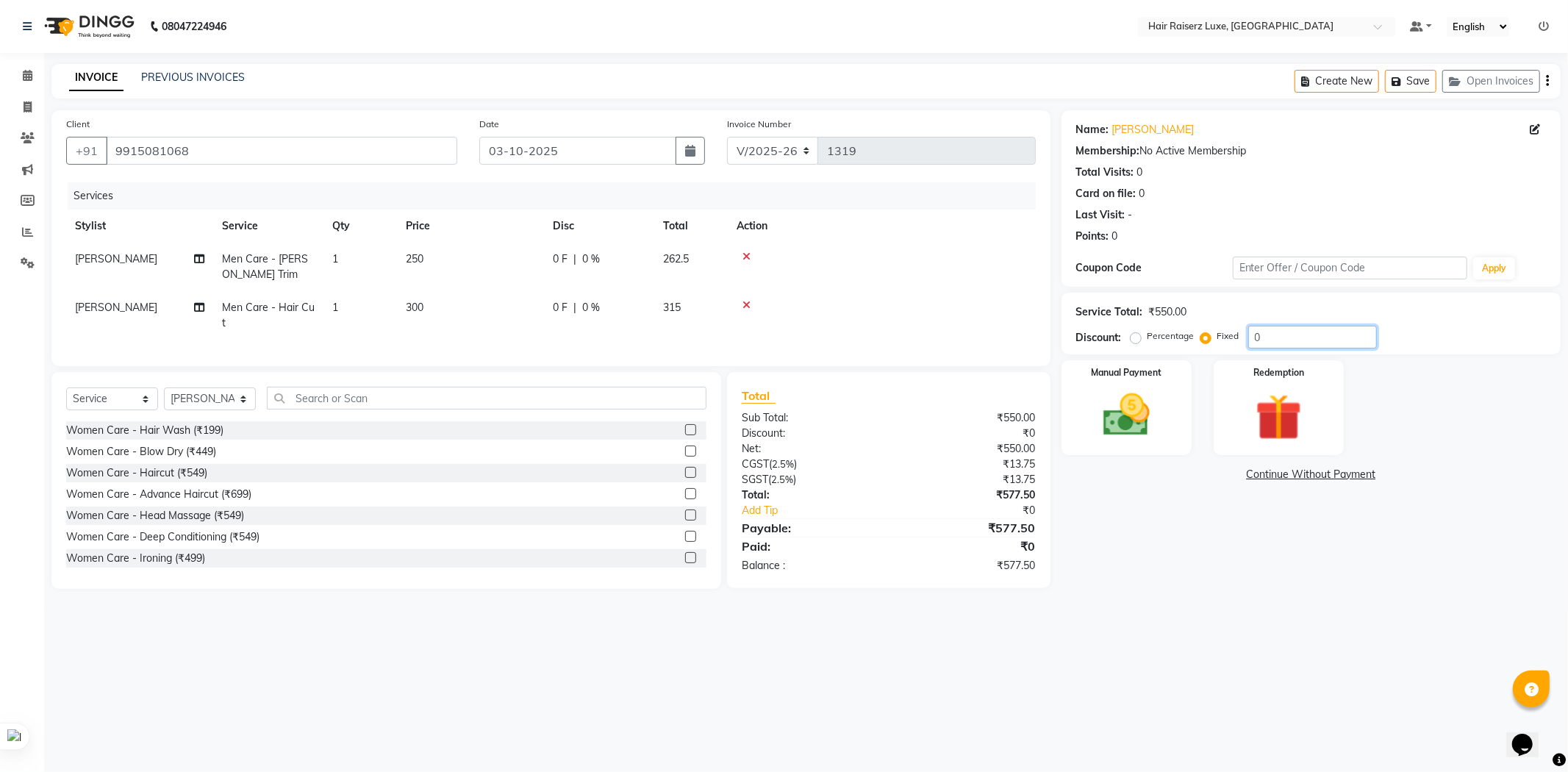
click at [1262, 335] on input "0" at bounding box center [1312, 338] width 128 height 23
type input "027.50"
click at [1142, 419] on img at bounding box center [1127, 416] width 79 height 56
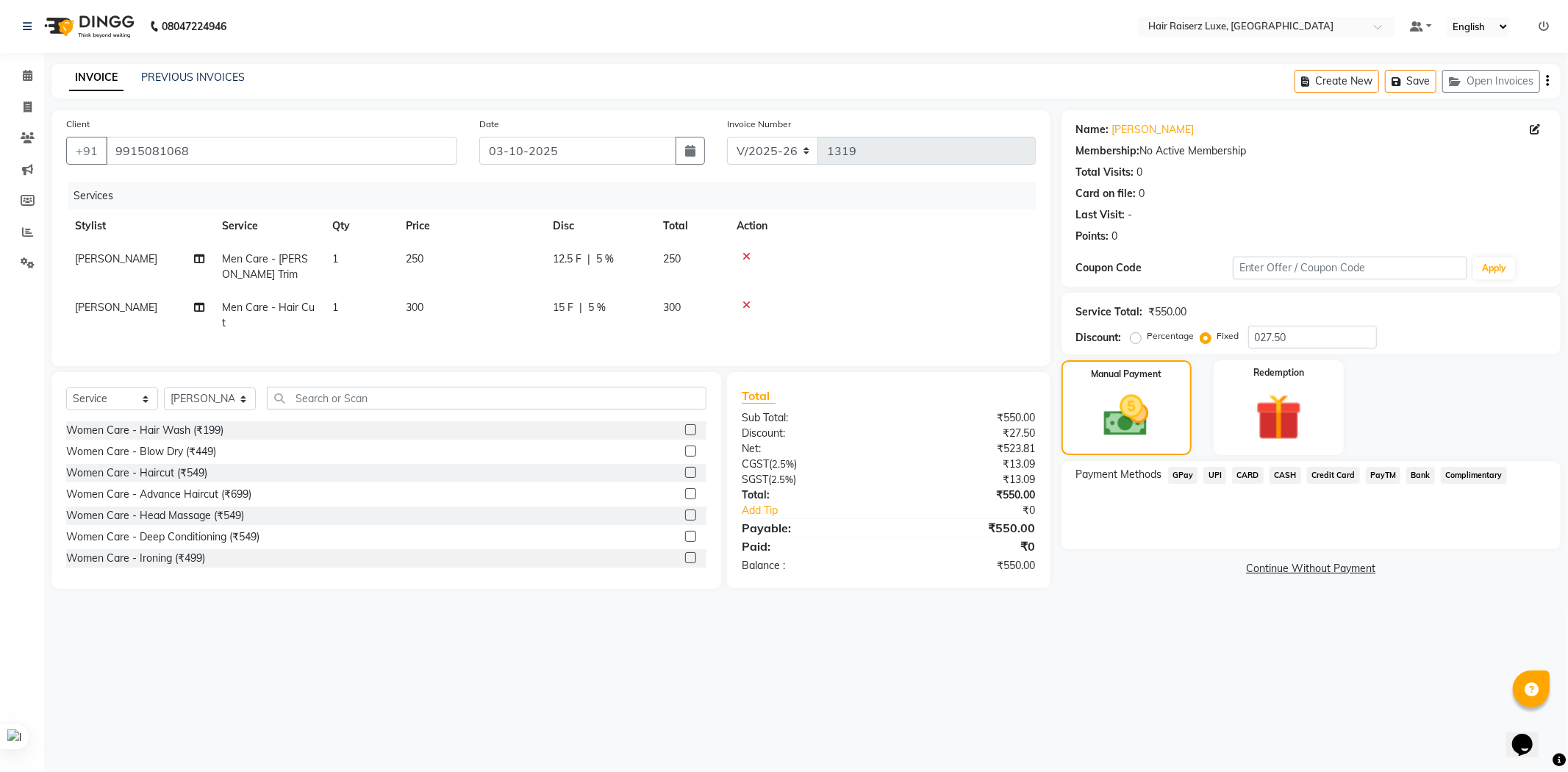
click at [1289, 473] on span "CASH" at bounding box center [1285, 476] width 32 height 17
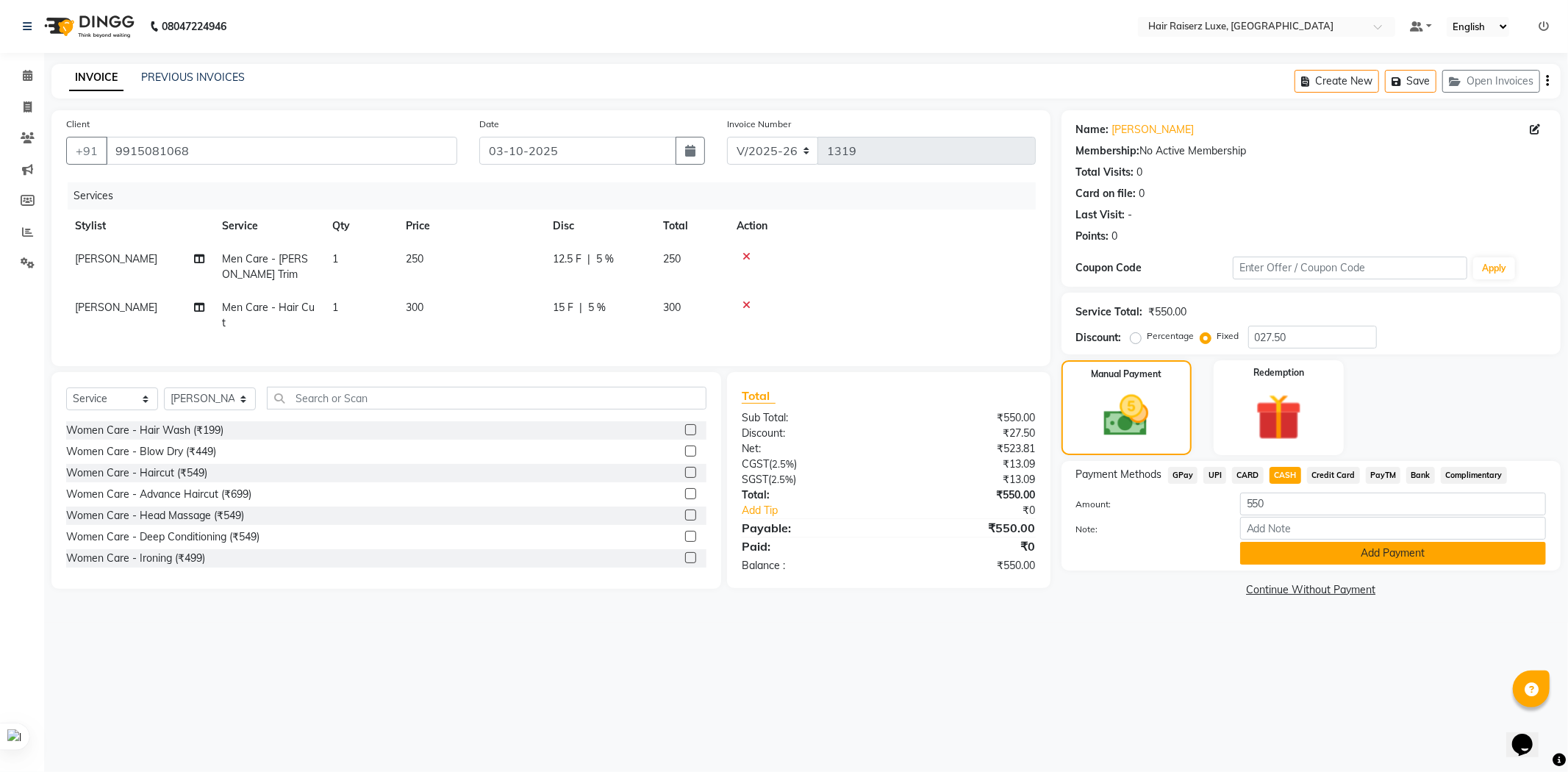
click at [1343, 556] on button "Add Payment" at bounding box center [1393, 554] width 306 height 23
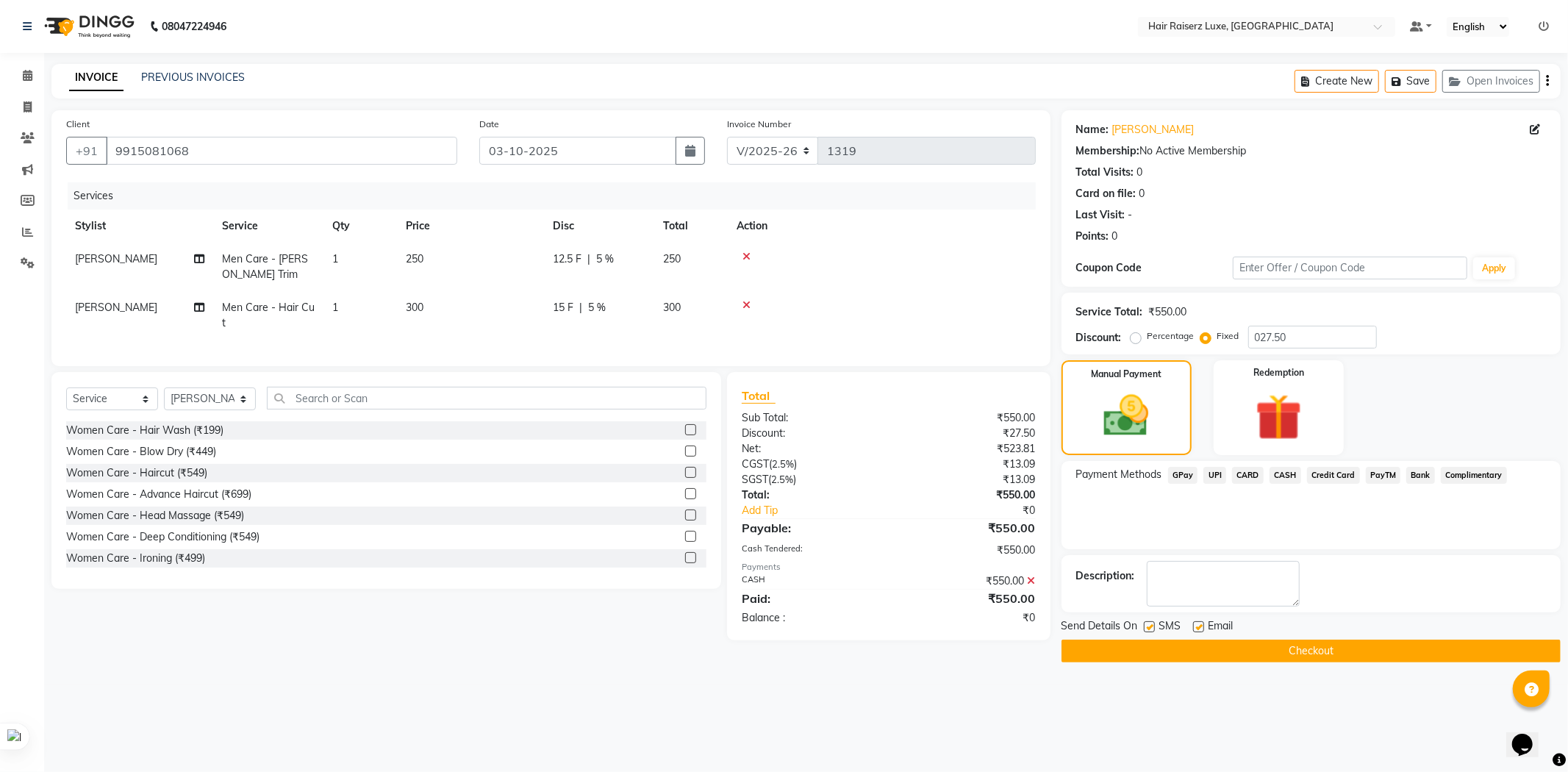
click at [1151, 629] on label at bounding box center [1149, 626] width 11 height 11
click at [1151, 629] on input "checkbox" at bounding box center [1149, 627] width 10 height 10
checkbox input "false"
click at [1197, 627] on label at bounding box center [1198, 626] width 11 height 11
click at [1197, 627] on input "checkbox" at bounding box center [1198, 627] width 10 height 10
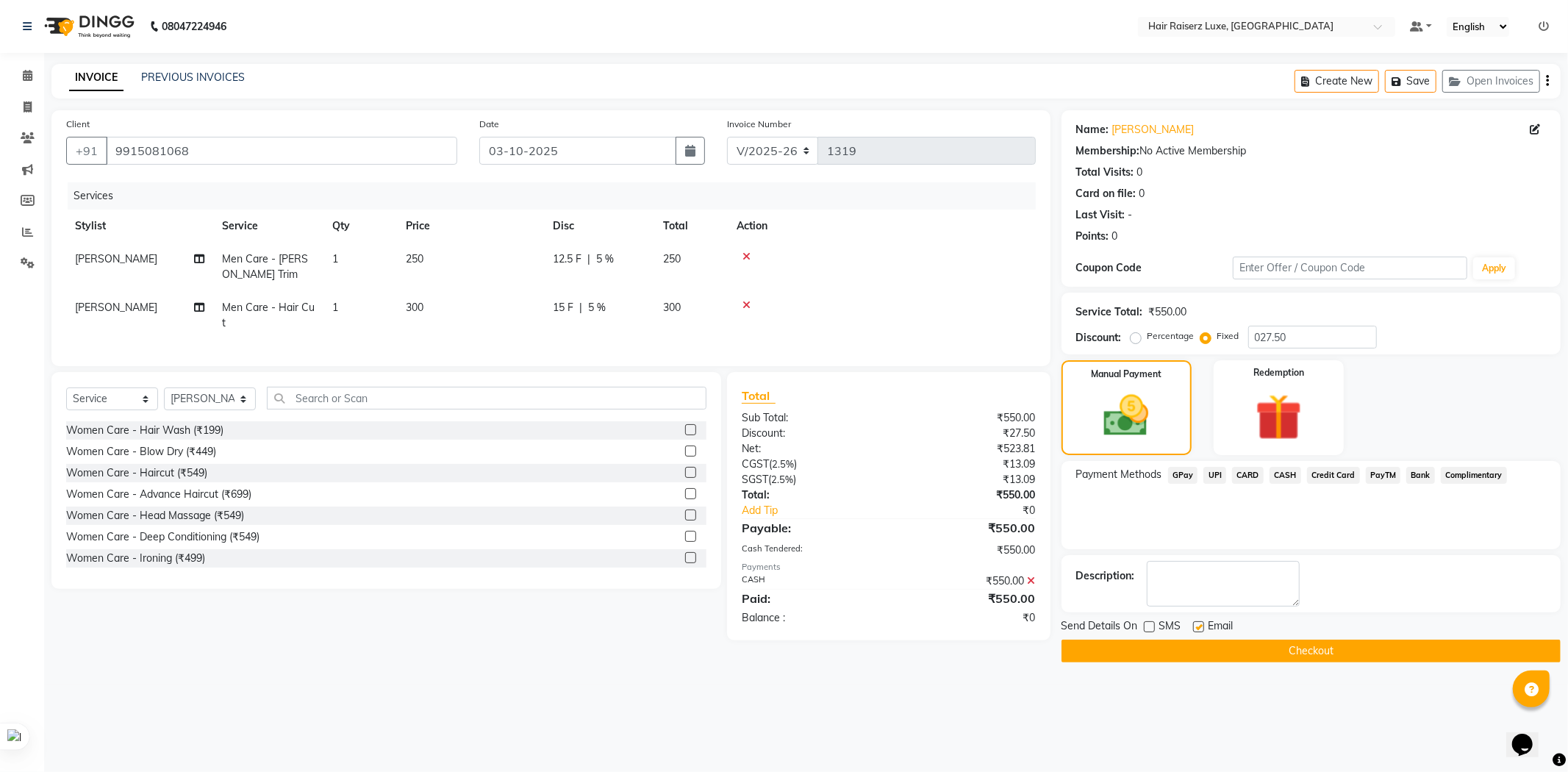
checkbox input "false"
click at [1151, 628] on label at bounding box center [1149, 626] width 11 height 11
click at [1151, 628] on input "checkbox" at bounding box center [1149, 627] width 10 height 10
checkbox input "true"
click at [1203, 650] on button "Checkout" at bounding box center [1310, 651] width 499 height 23
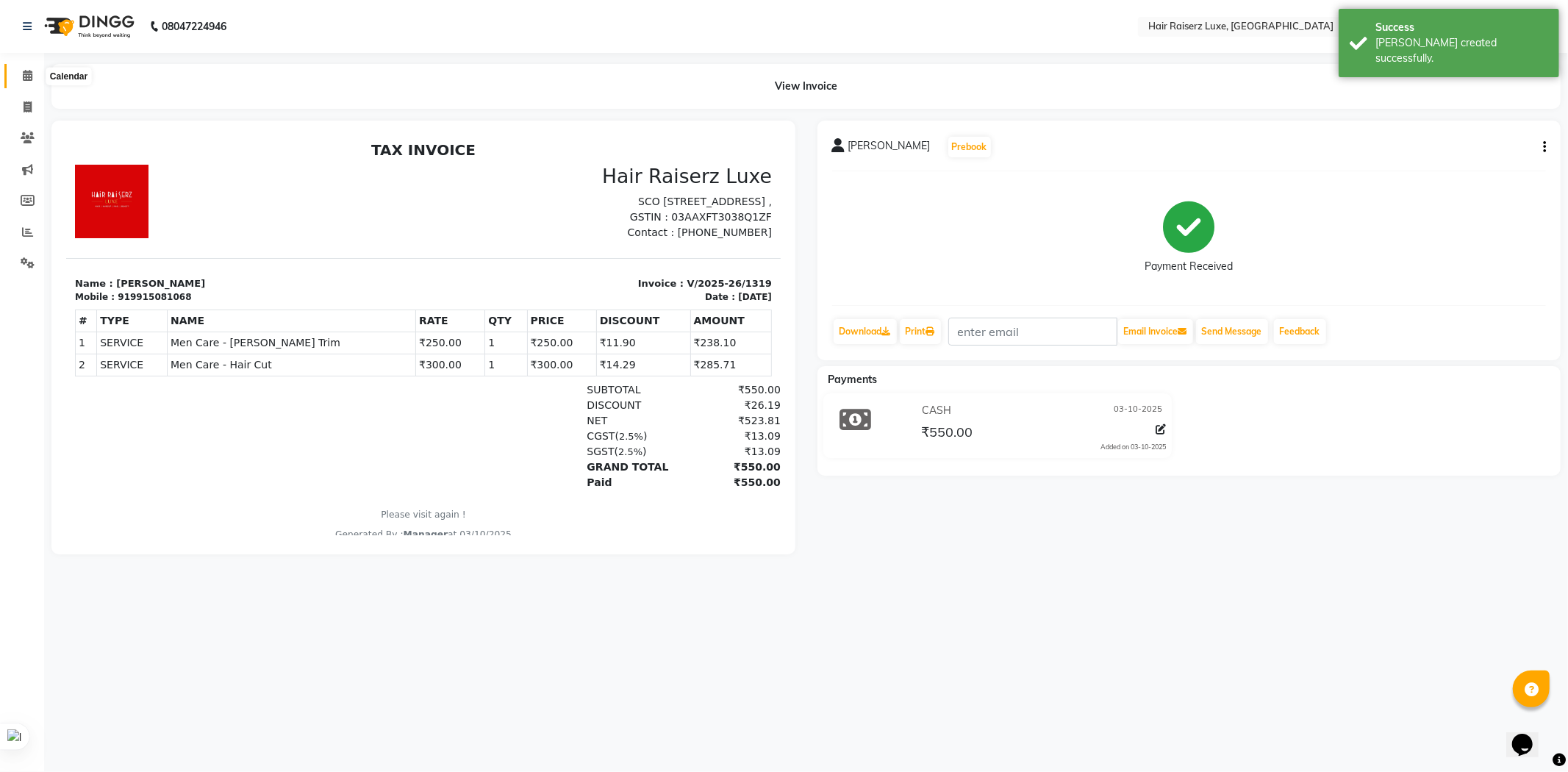
click at [28, 79] on icon at bounding box center [28, 74] width 10 height 11
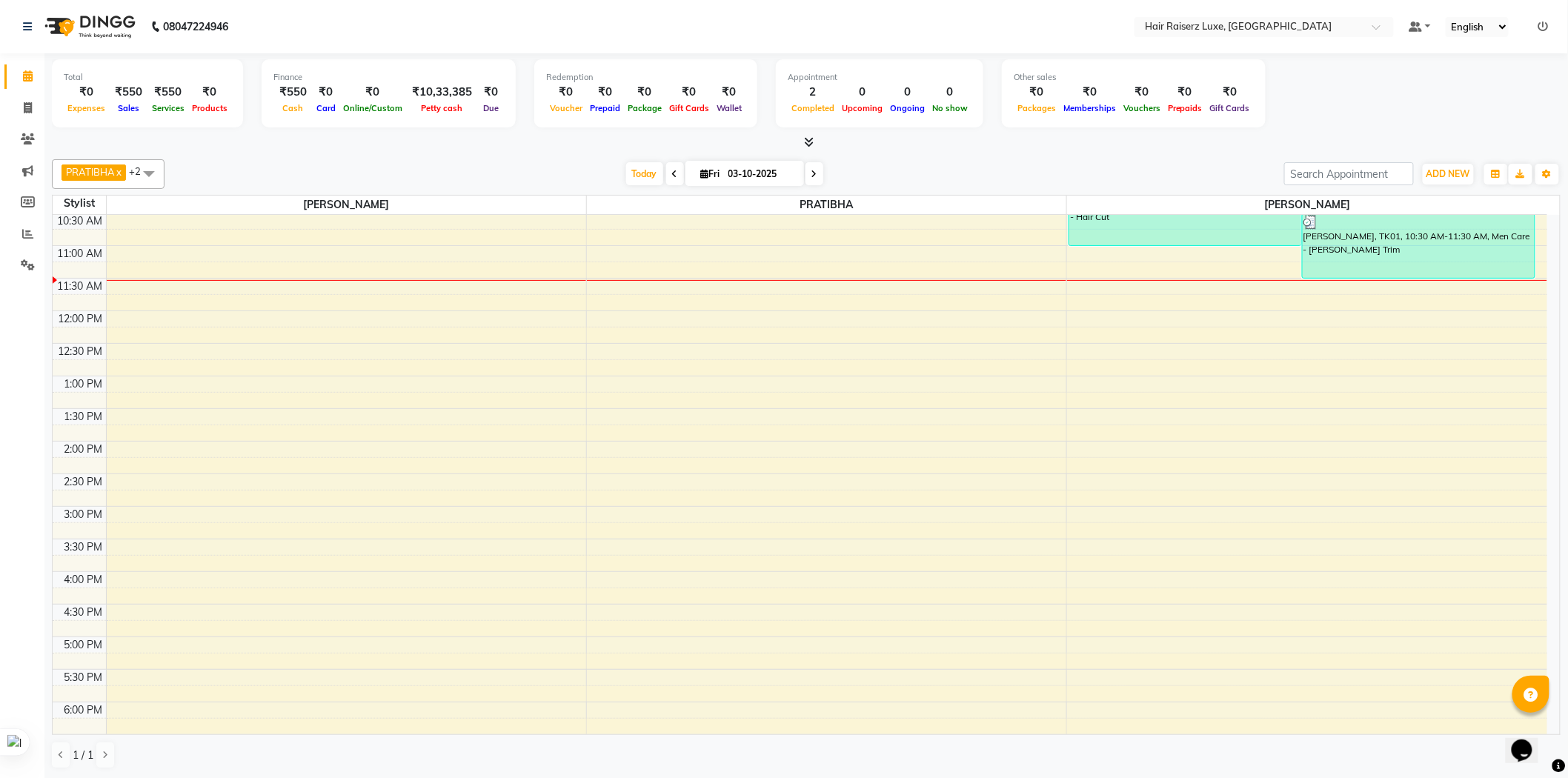
scroll to position [83, 0]
